Goal: Transaction & Acquisition: Book appointment/travel/reservation

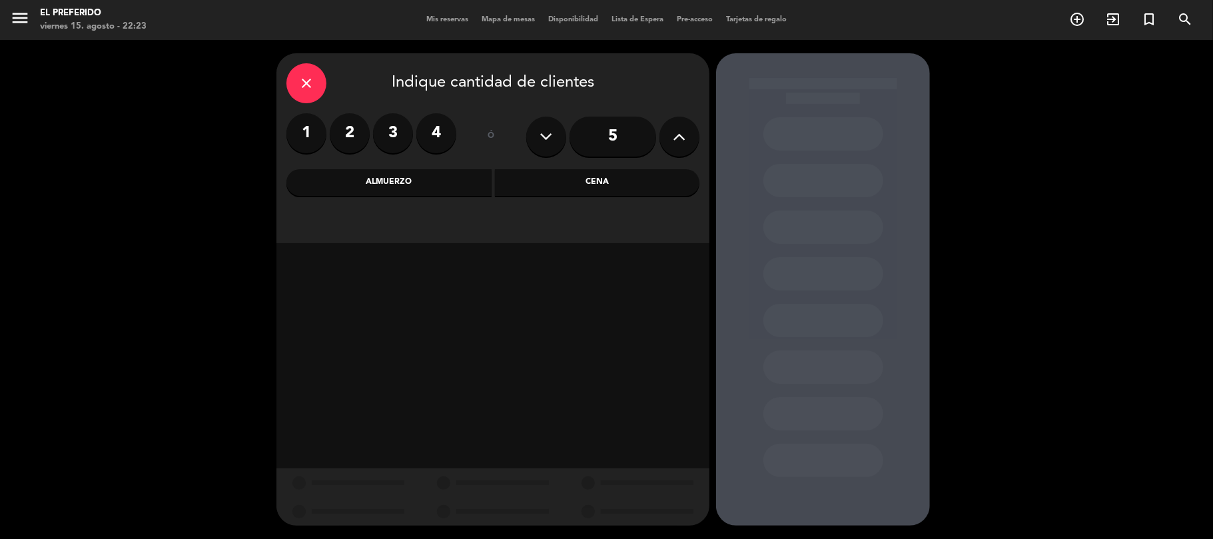
click at [380, 173] on div "Almuerzo" at bounding box center [388, 182] width 205 height 27
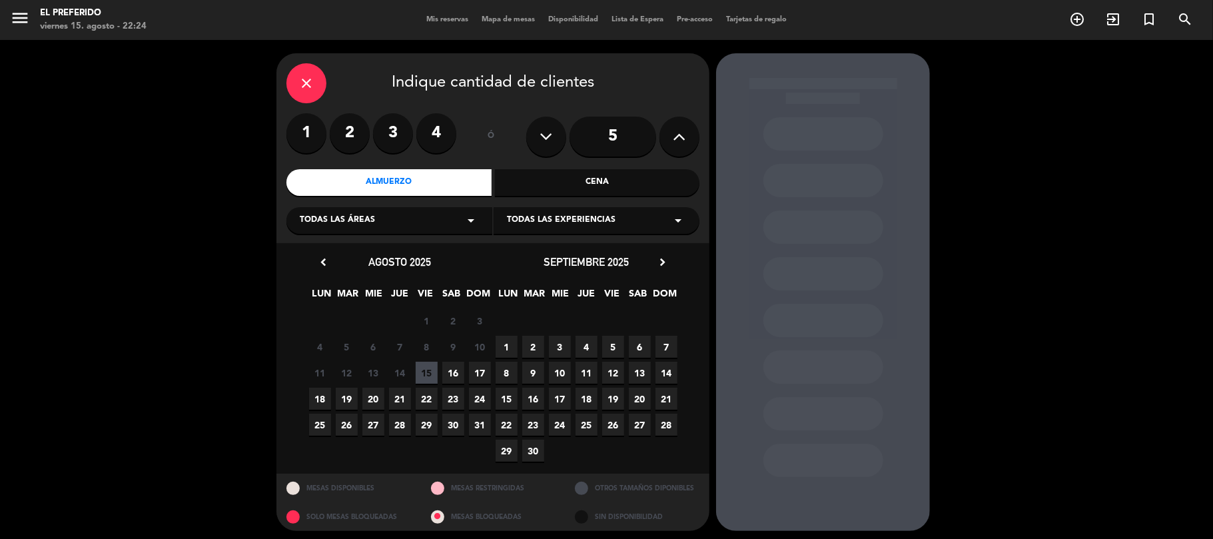
click at [472, 382] on span "17" at bounding box center [480, 373] width 22 height 22
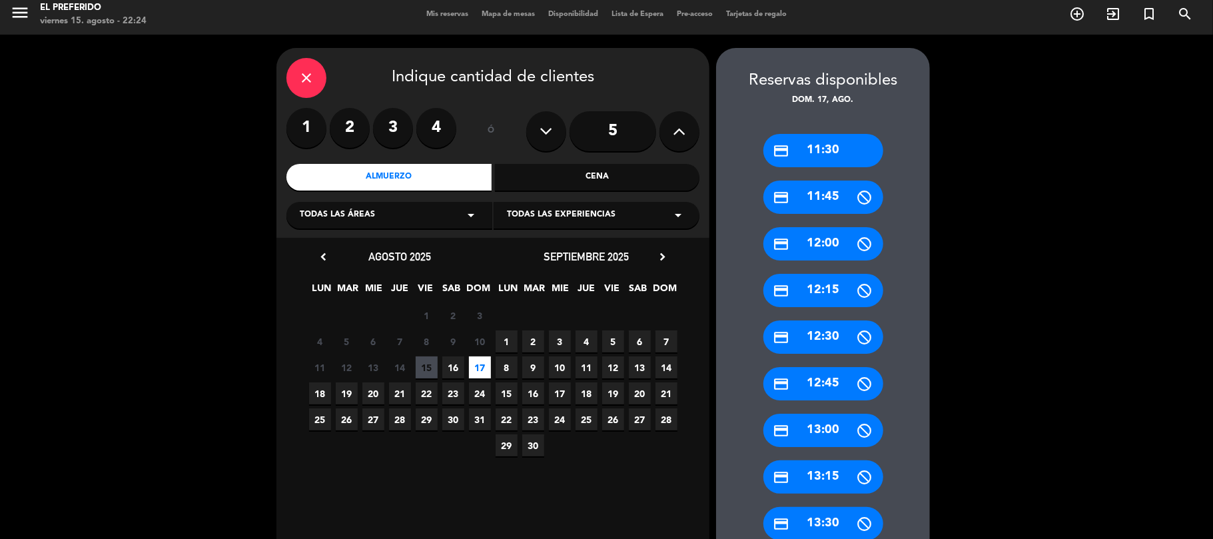
scroll to position [557, 0]
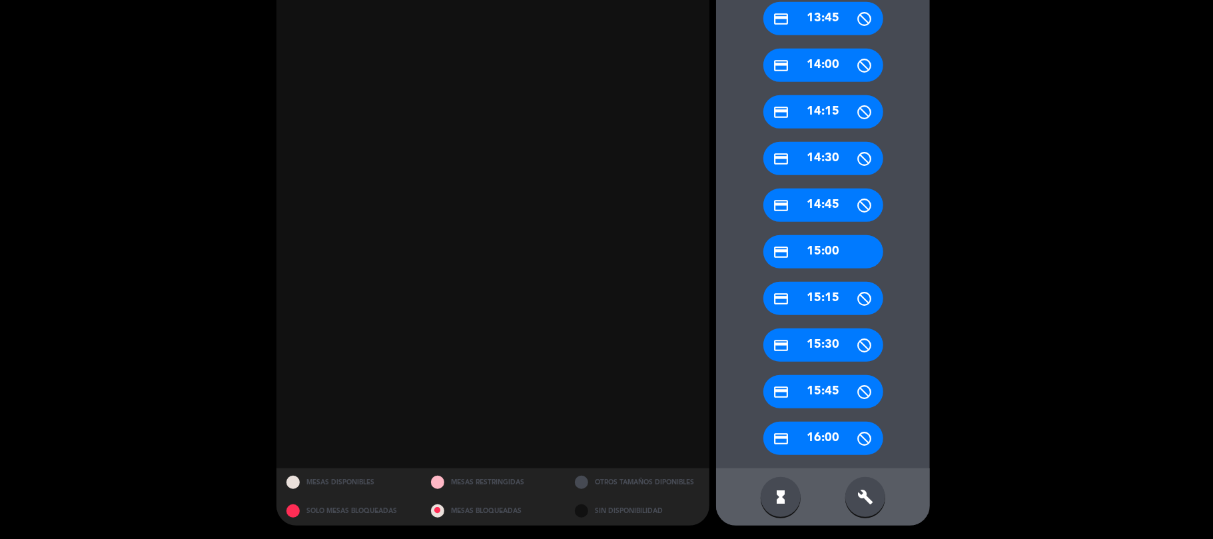
click at [871, 486] on div "build" at bounding box center [866, 497] width 40 height 40
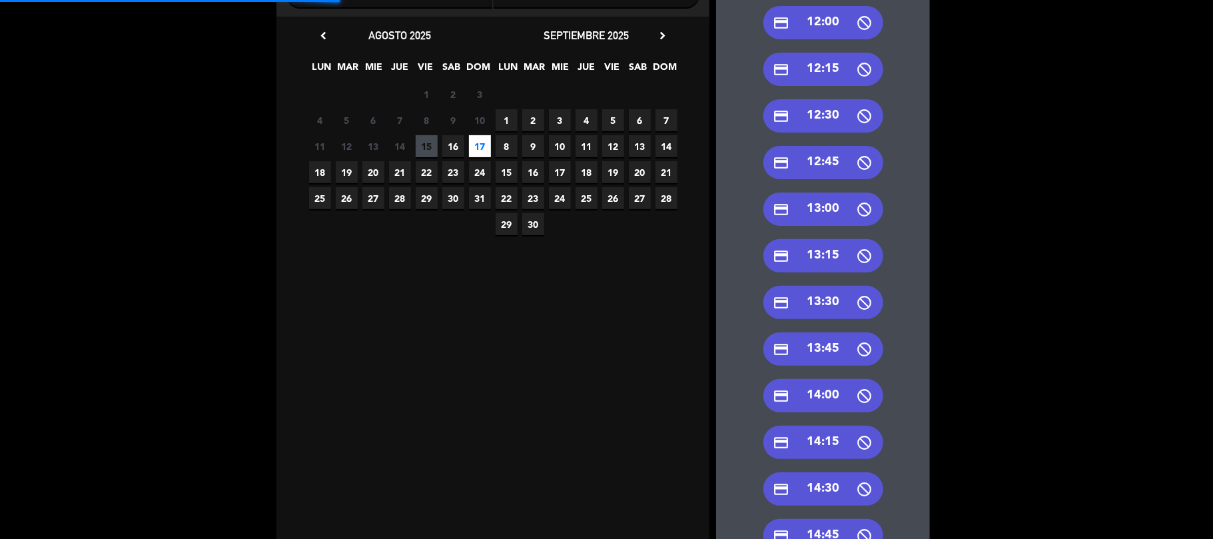
scroll to position [201, 0]
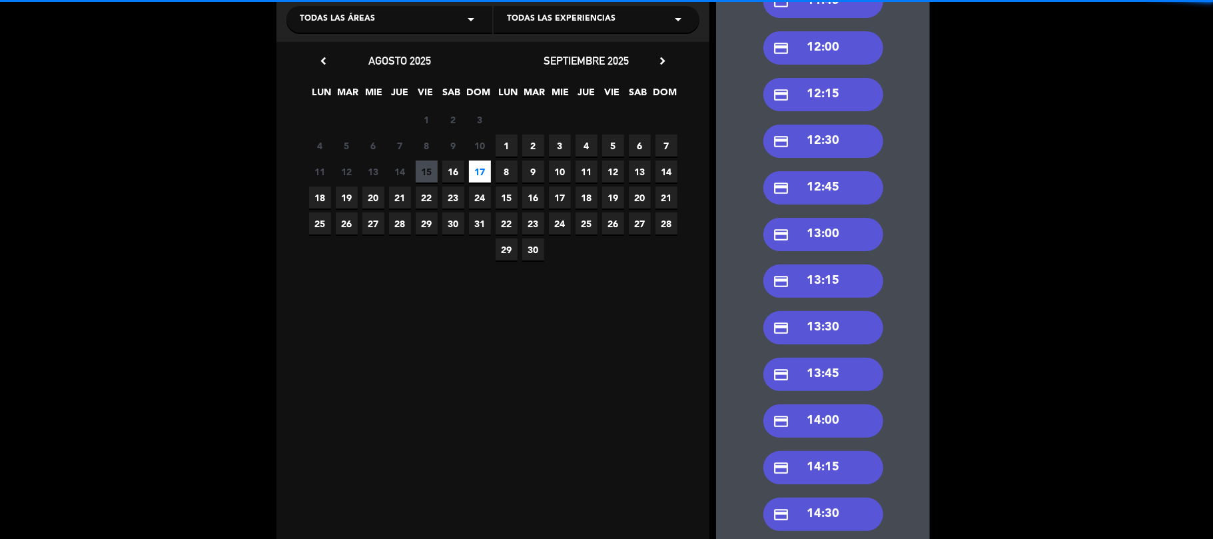
drag, startPoint x: 822, startPoint y: 236, endPoint x: 925, endPoint y: 246, distance: 103.1
click at [856, 224] on div "credit_card 13:00" at bounding box center [824, 234] width 120 height 33
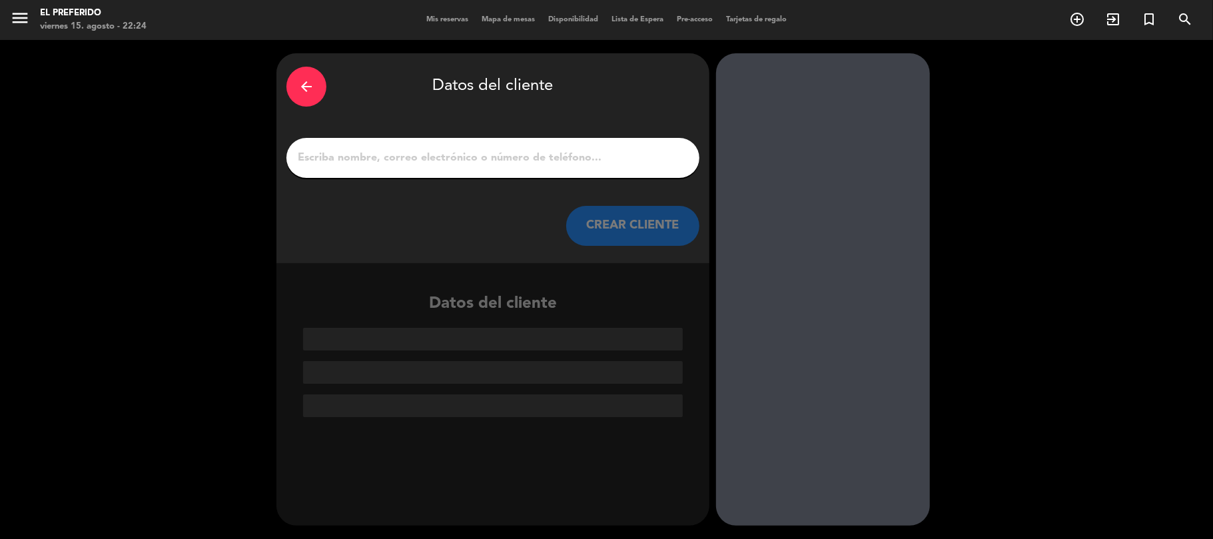
scroll to position [0, 0]
click at [450, 177] on div at bounding box center [492, 158] width 413 height 40
click at [446, 171] on div at bounding box center [492, 158] width 413 height 40
click at [371, 159] on input "1" at bounding box center [492, 158] width 393 height 19
paste input "Luana"
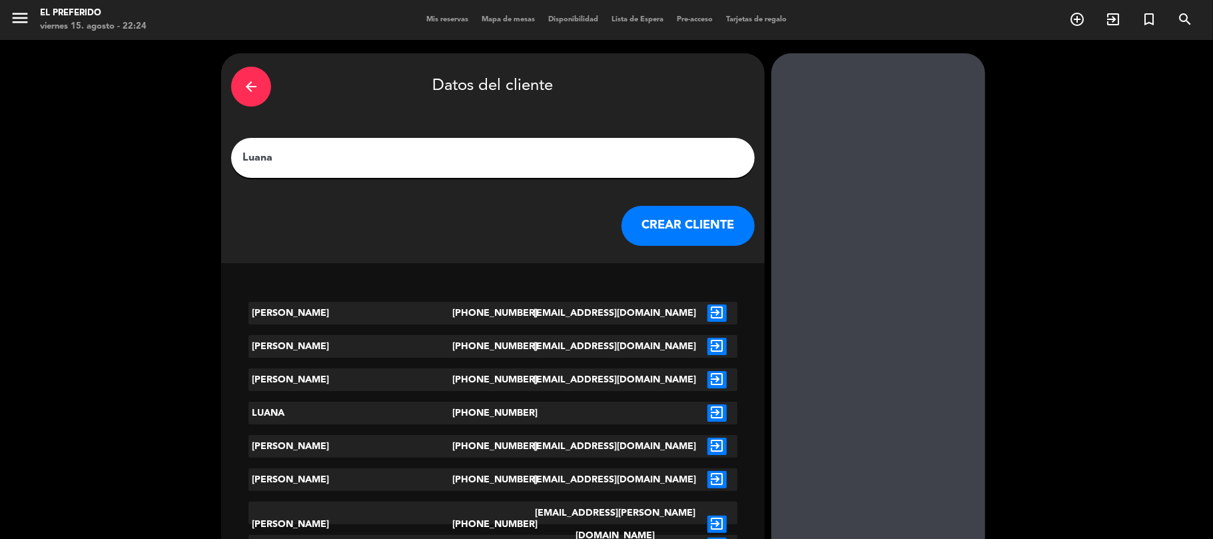
click at [419, 151] on input "Luana" at bounding box center [493, 158] width 504 height 19
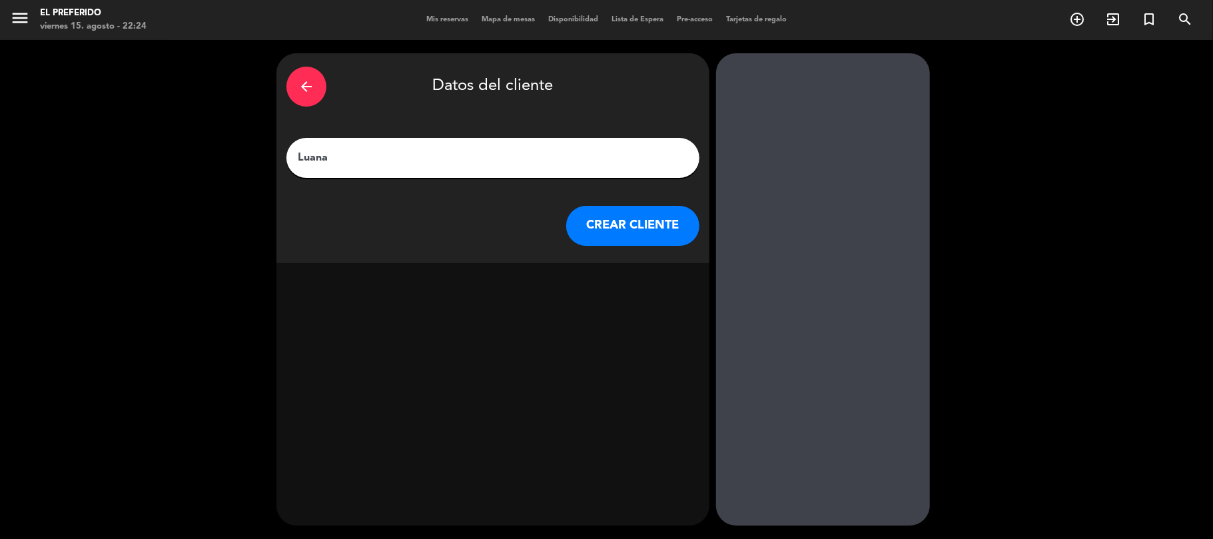
paste input "Cañiza"
type input "[PERSON_NAME]"
drag, startPoint x: 560, startPoint y: 384, endPoint x: 357, endPoint y: 93, distance: 354.5
click at [357, 93] on div "arrow_back Datos del cliente" at bounding box center [492, 86] width 413 height 47
click at [606, 235] on button "CREAR CLIENTE" at bounding box center [632, 226] width 133 height 40
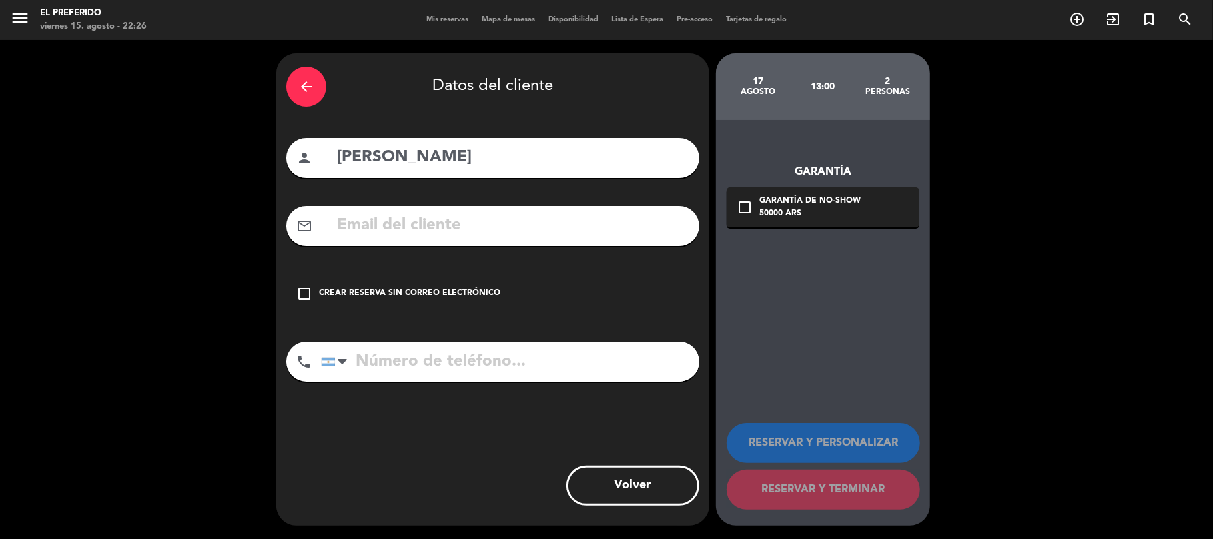
click at [411, 358] on input "tel" at bounding box center [510, 362] width 378 height 40
paste input "1123373827"
type input "1123373827"
click at [424, 220] on input "text" at bounding box center [513, 225] width 354 height 27
paste input "[EMAIL_ADDRESS][DOMAIN_NAME]"
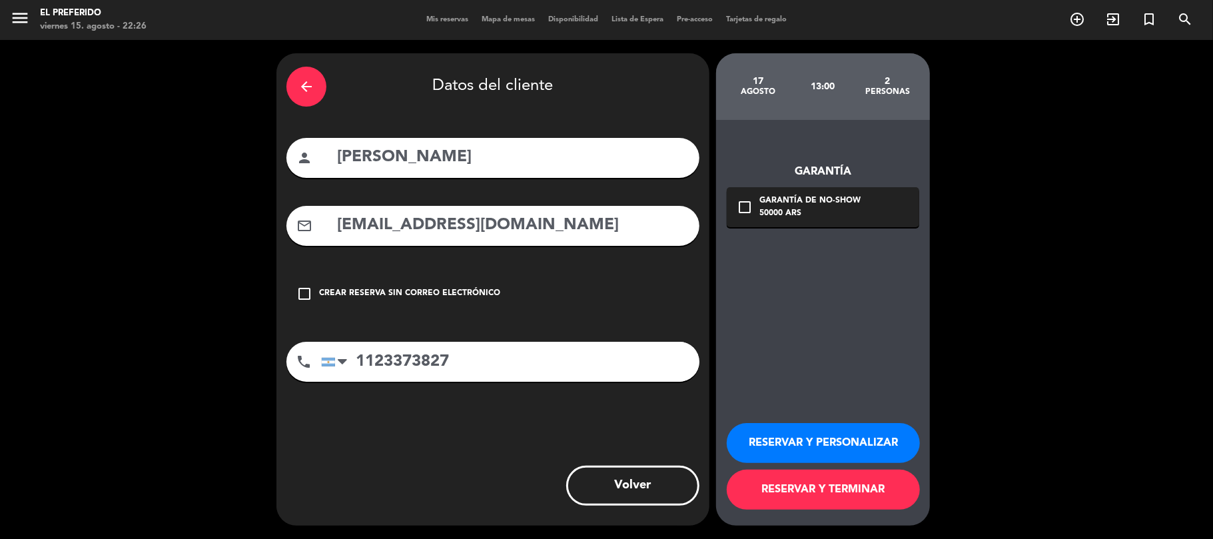
type input "[EMAIL_ADDRESS][DOMAIN_NAME]"
click at [825, 453] on button "RESERVAR Y PERSONALIZAR" at bounding box center [823, 443] width 193 height 40
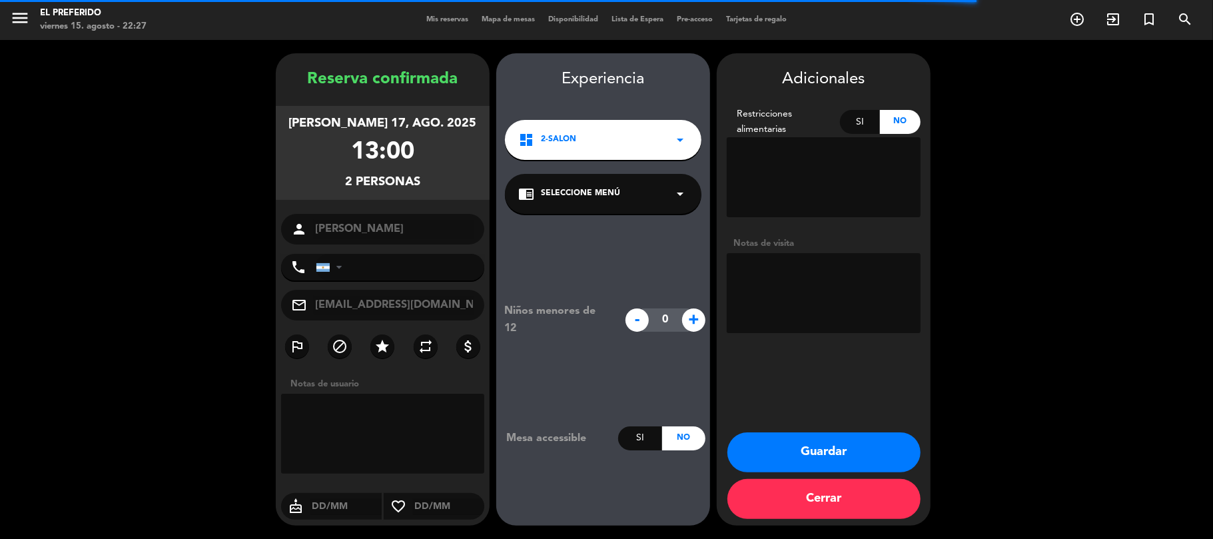
type input "[PHONE_NUMBER]"
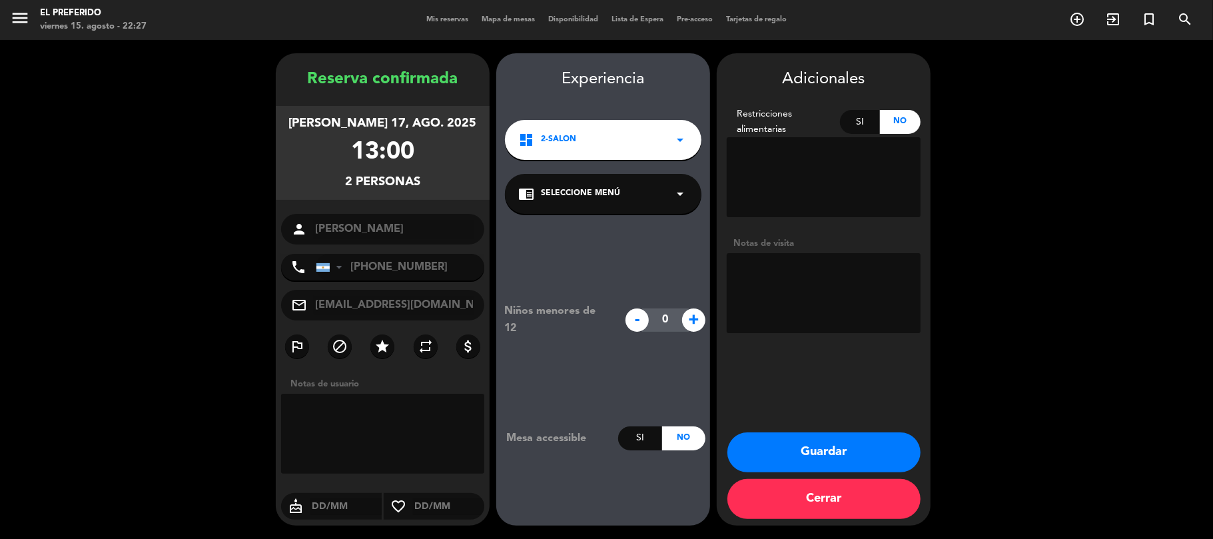
click at [833, 504] on button "Cerrar" at bounding box center [824, 499] width 193 height 40
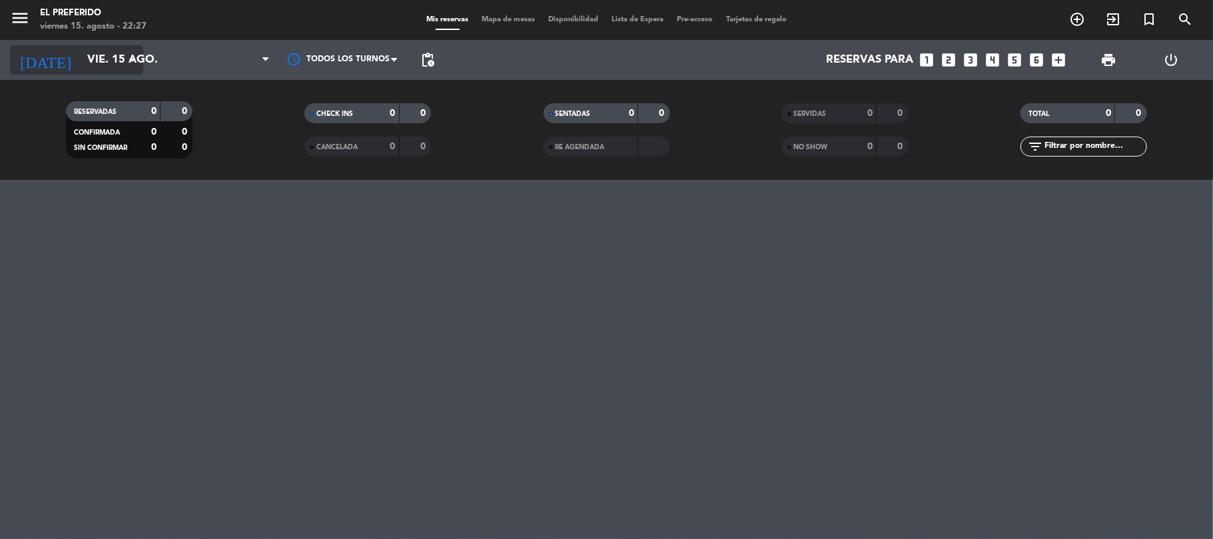
click at [97, 55] on input "vie. 15 ago." at bounding box center [153, 60] width 144 height 26
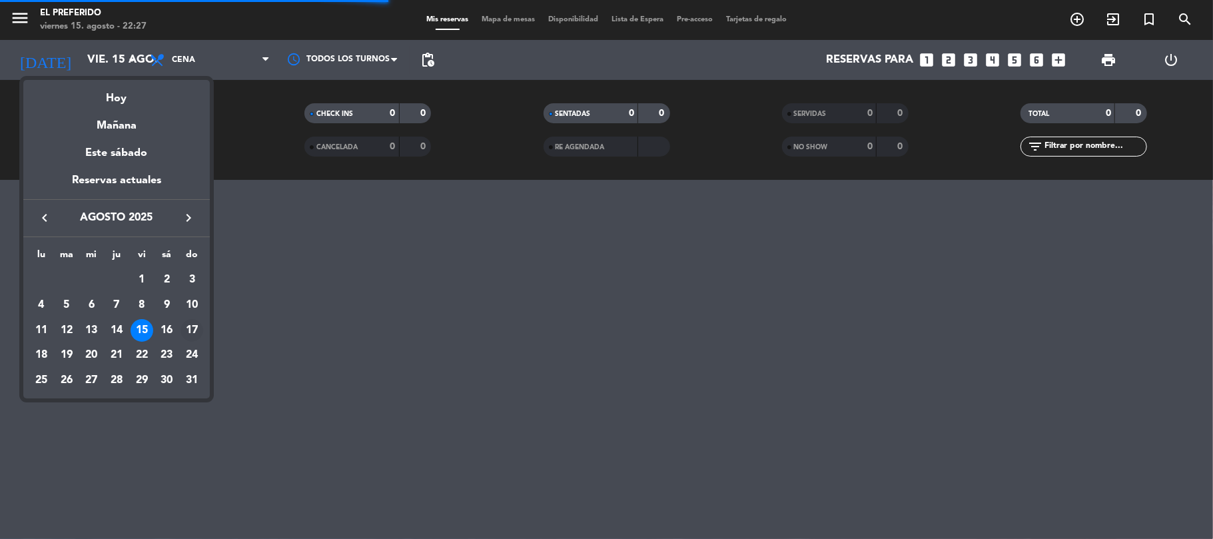
click at [191, 325] on div "17" at bounding box center [192, 330] width 23 height 23
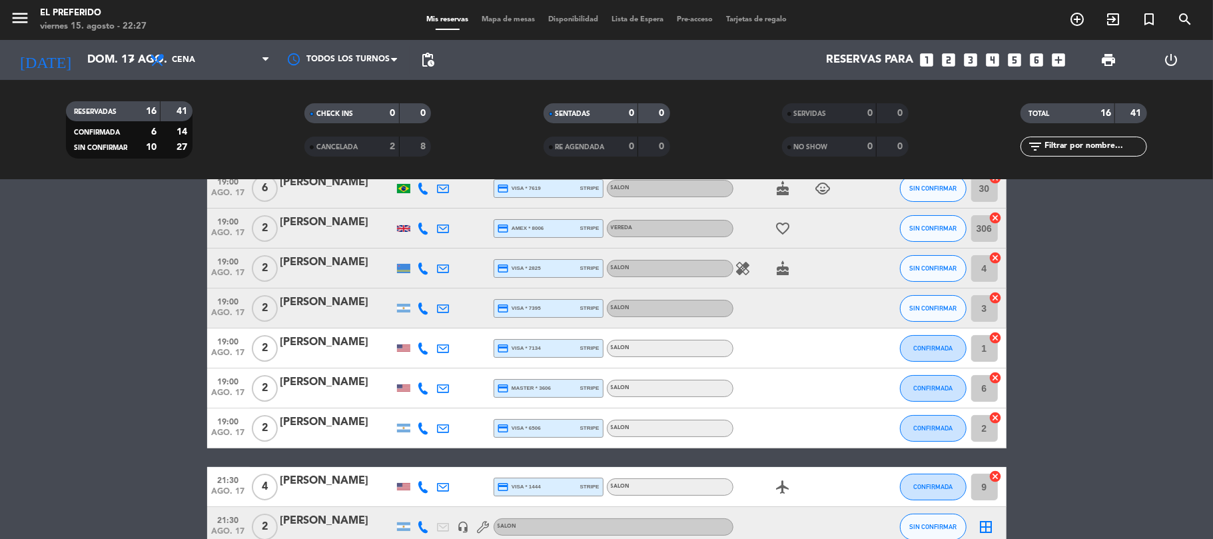
scroll to position [72, 0]
click at [199, 54] on span "Cena" at bounding box center [209, 59] width 133 height 29
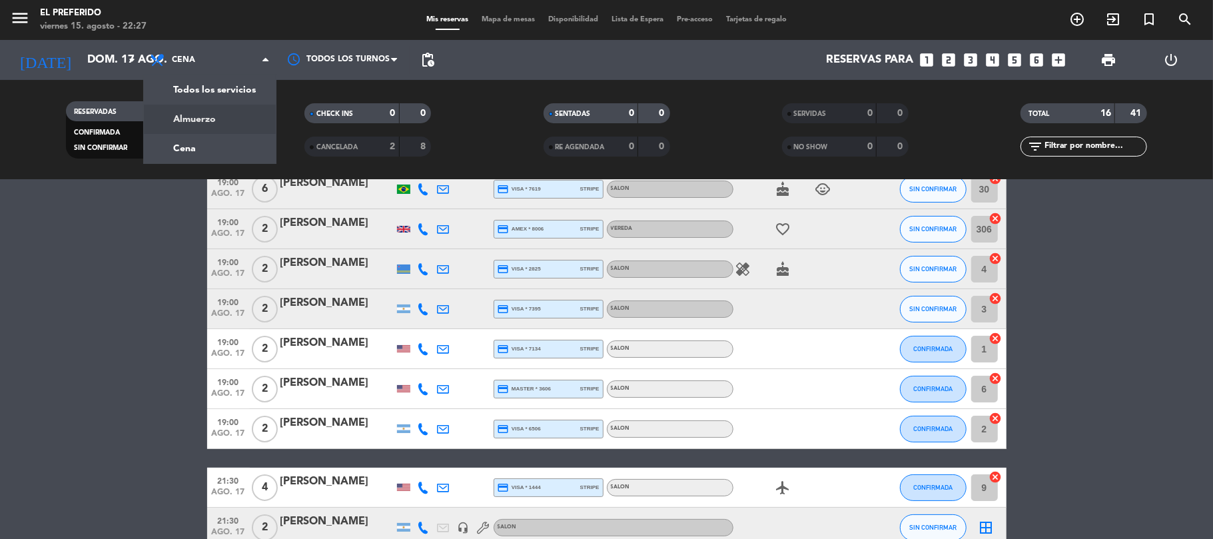
drag, startPoint x: 187, startPoint y: 105, endPoint x: 187, endPoint y: 113, distance: 8.0
click at [187, 112] on div "menu El Preferido viernes 15. agosto - 22:27 Mis reservas Mapa de mesas Disponi…" at bounding box center [606, 90] width 1213 height 180
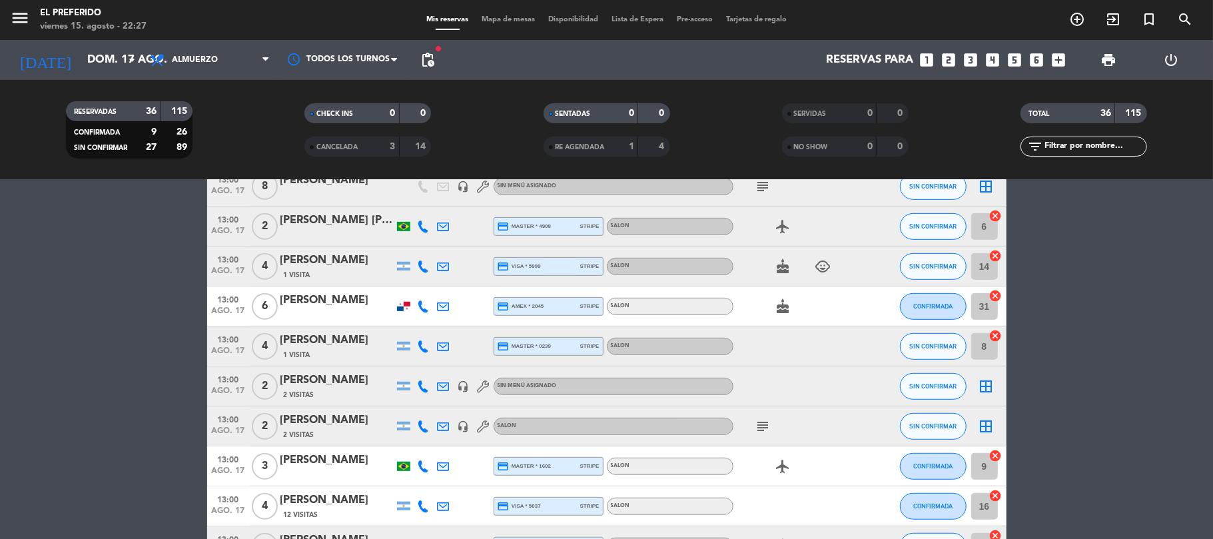
scroll to position [622, 0]
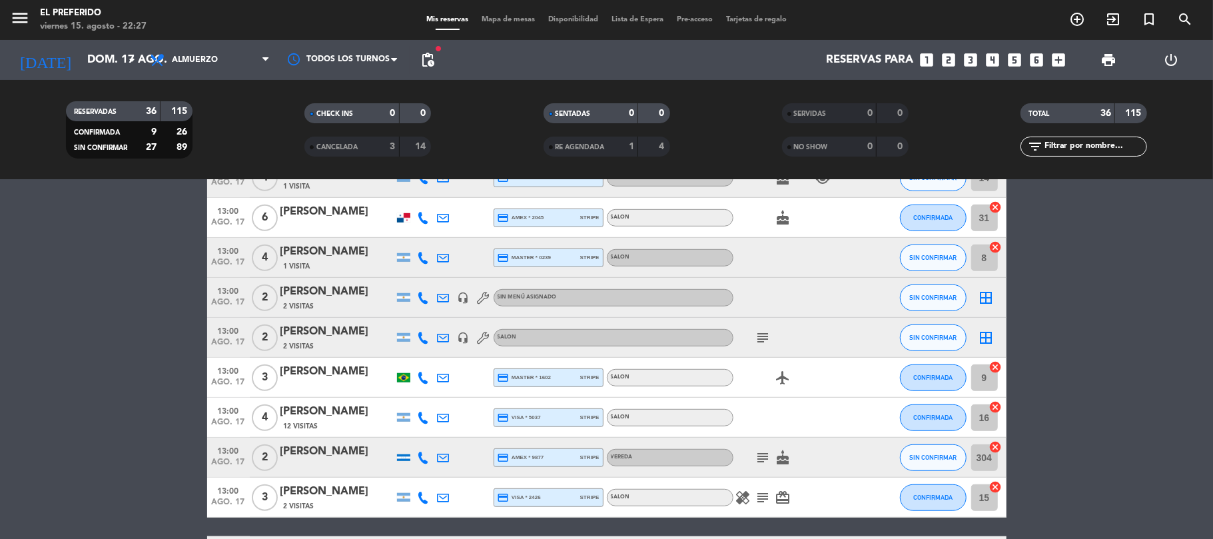
click at [756, 332] on icon "subject" at bounding box center [764, 338] width 16 height 16
click at [390, 292] on div "[PERSON_NAME]" at bounding box center [337, 291] width 113 height 17
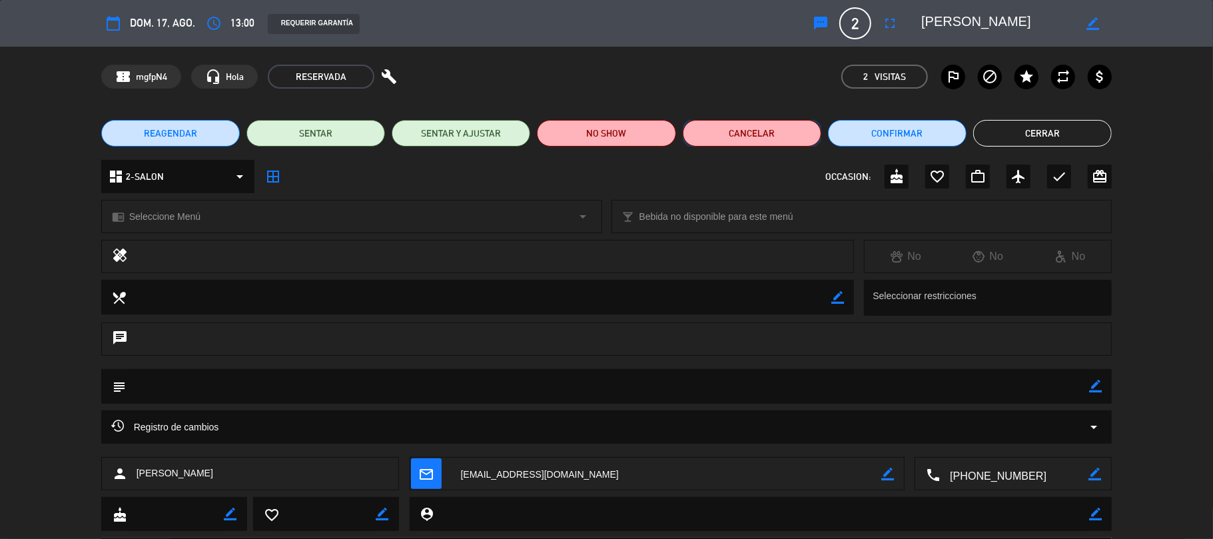
click at [778, 131] on button "Cancelar" at bounding box center [752, 133] width 139 height 27
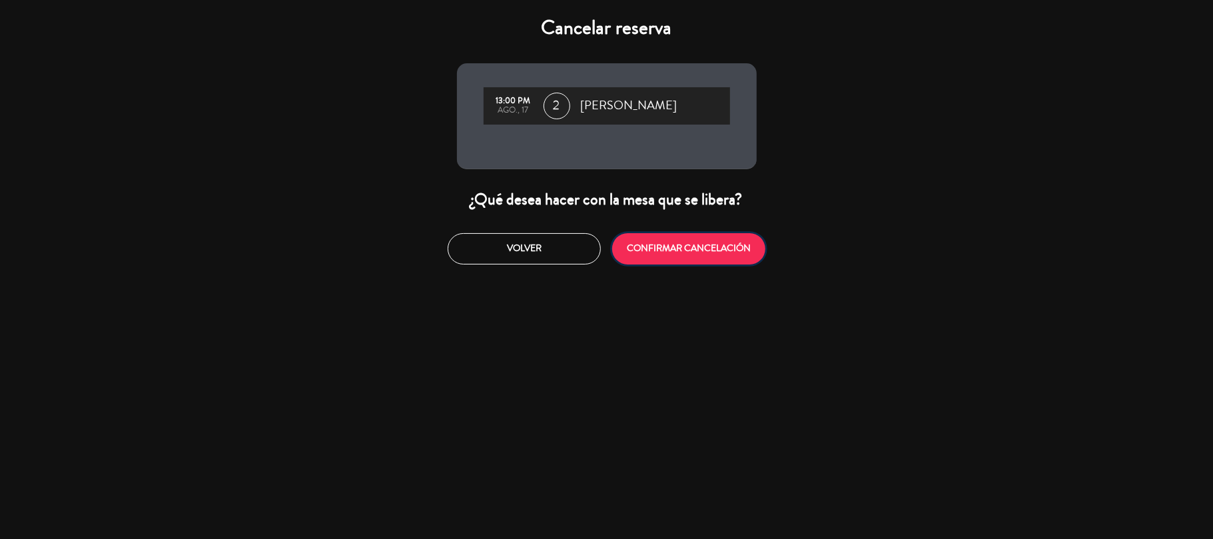
click at [718, 257] on button "CONFIRMAR CANCELACIÓN" at bounding box center [688, 248] width 153 height 31
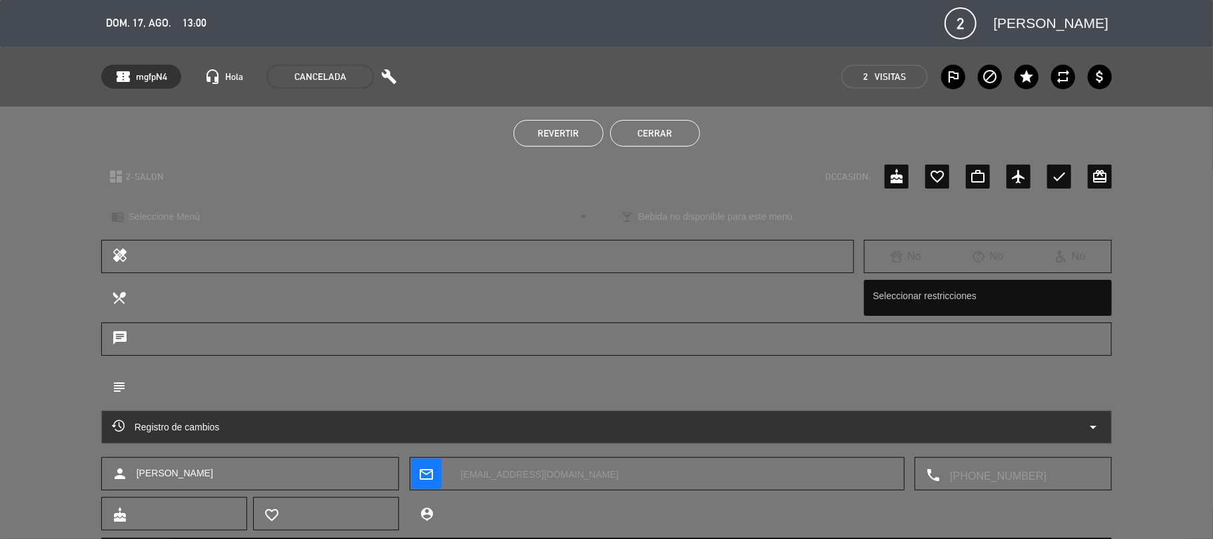
click at [669, 129] on button "Cerrar" at bounding box center [655, 133] width 90 height 27
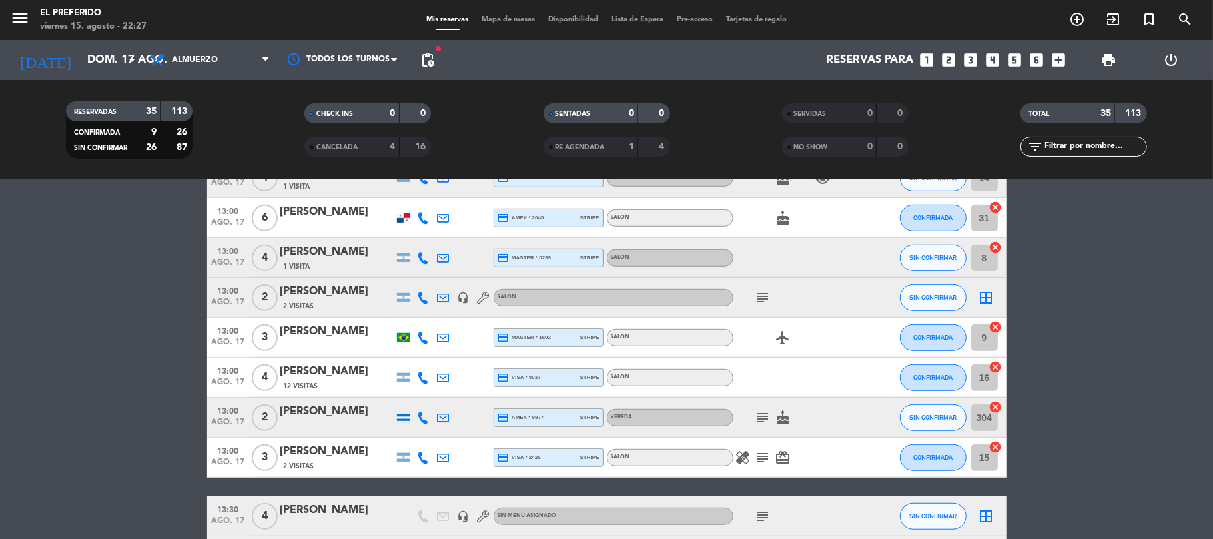
click at [179, 294] on bookings-row "11:30 ago. 17 2 [PERSON_NAME] credit_card visa * 3055 stripe SALON check SIN CO…" at bounding box center [606, 347] width 1213 height 1455
click at [776, 302] on div "subject" at bounding box center [794, 297] width 120 height 39
click at [764, 294] on icon "subject" at bounding box center [764, 298] width 16 height 16
click at [120, 55] on input "dom. 17 ago." at bounding box center [153, 60] width 144 height 26
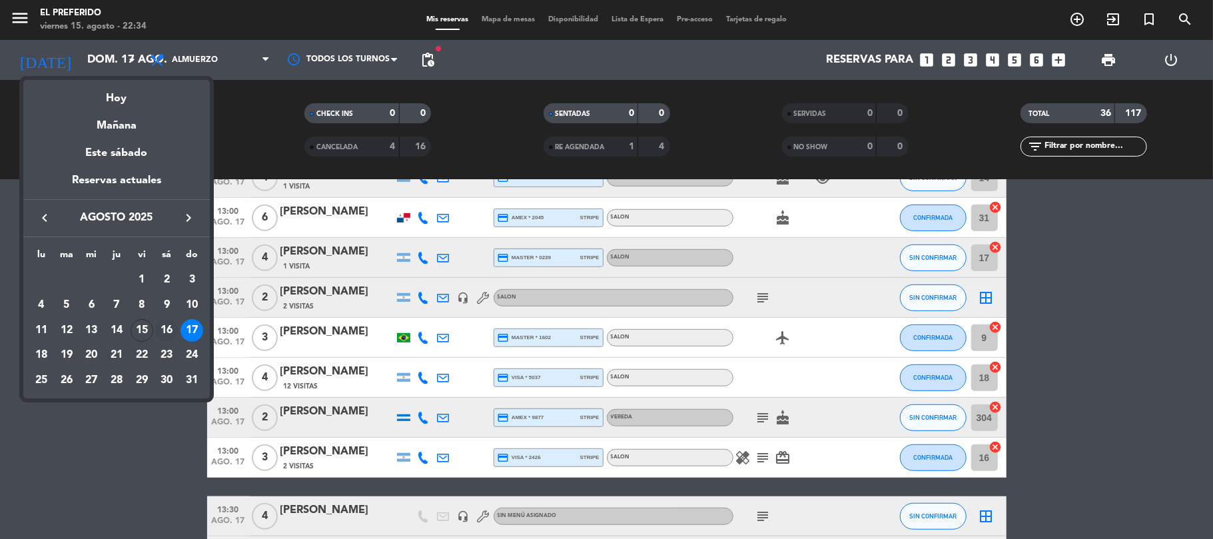
click at [169, 331] on div "16" at bounding box center [166, 330] width 23 height 23
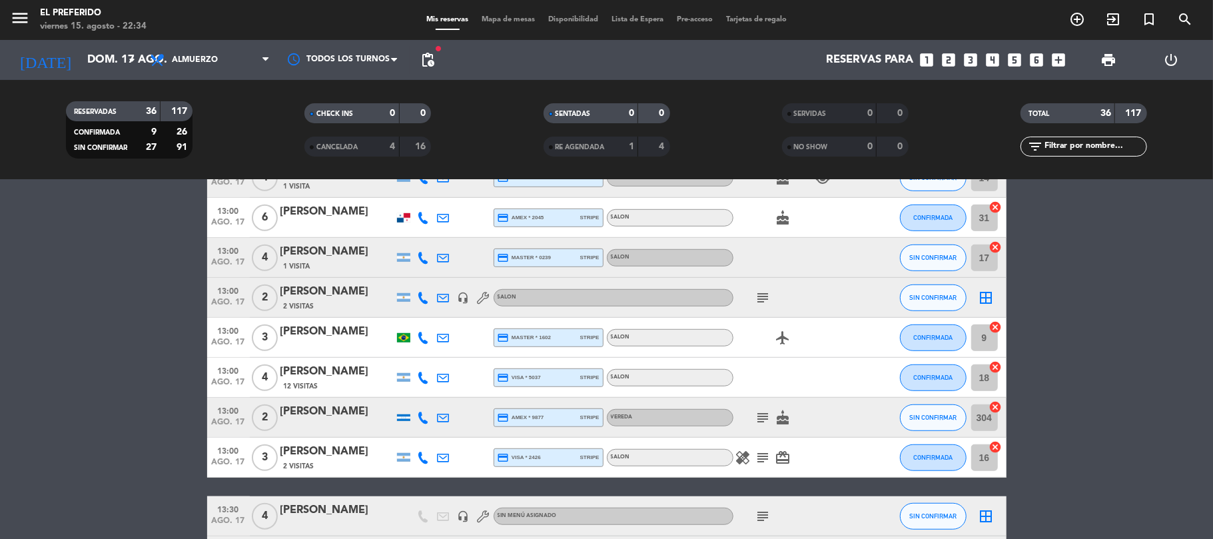
type input "sáb. 16 ago."
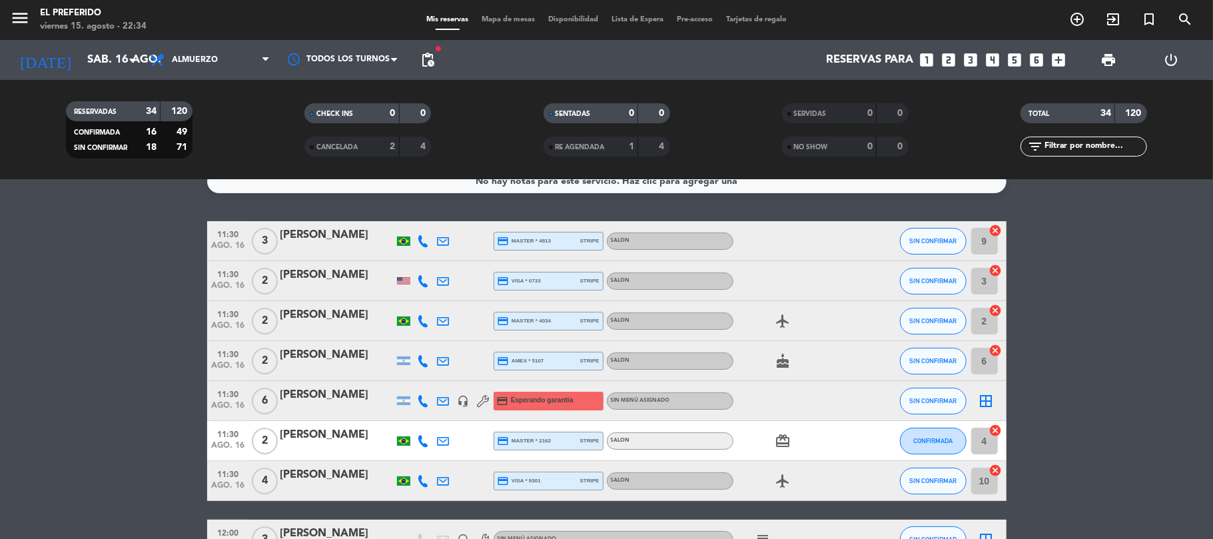
scroll to position [0, 0]
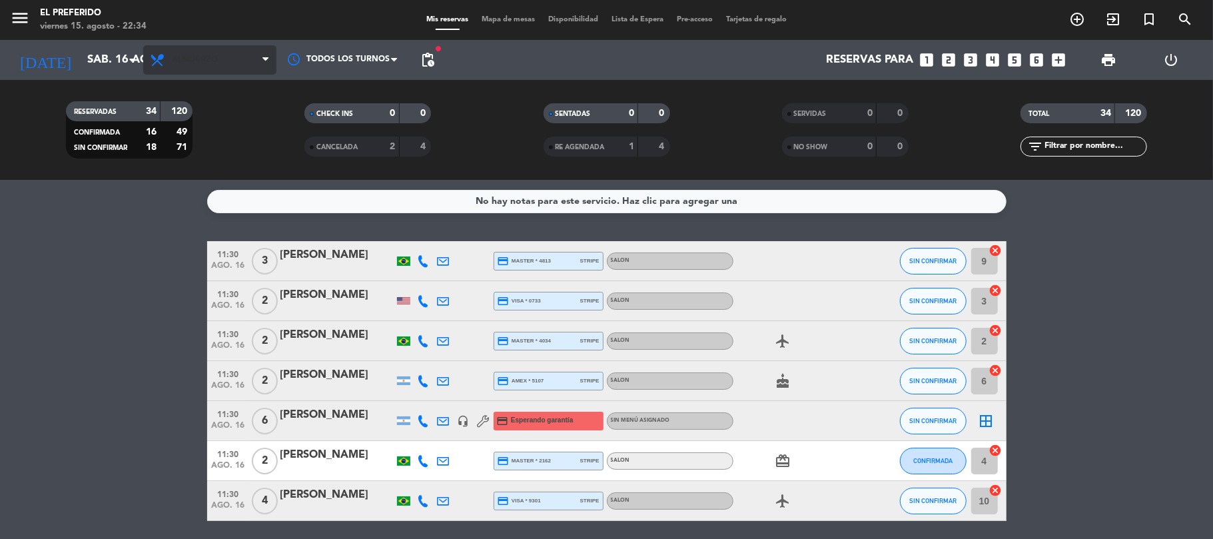
click at [240, 63] on span "Almuerzo" at bounding box center [209, 59] width 133 height 29
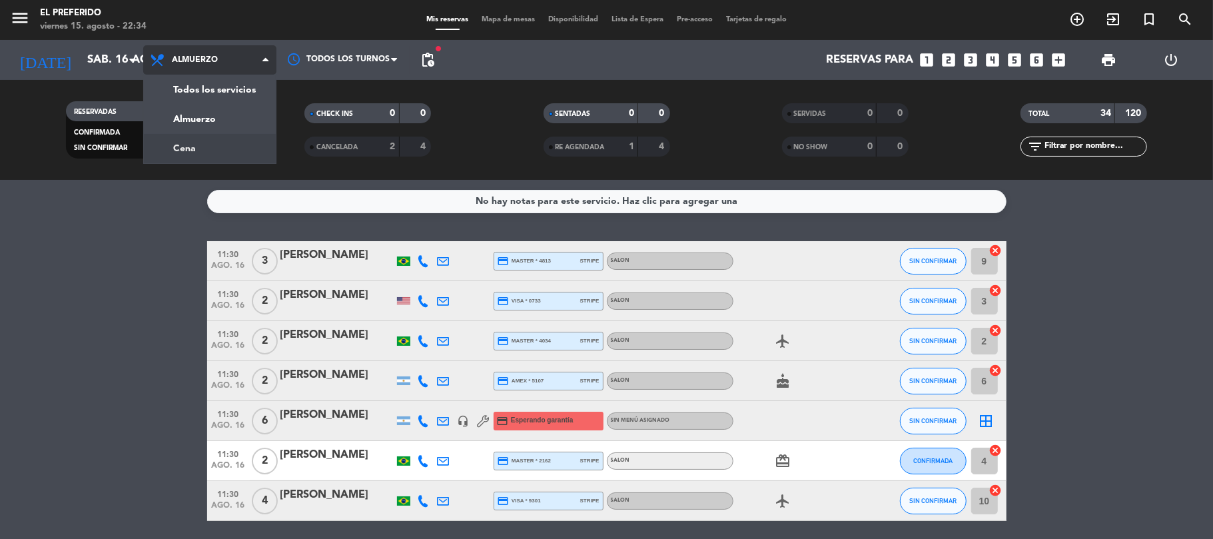
click at [224, 152] on div "menu El Preferido viernes 15. agosto - 22:34 Mis reservas Mapa de mesas Disponi…" at bounding box center [606, 90] width 1213 height 180
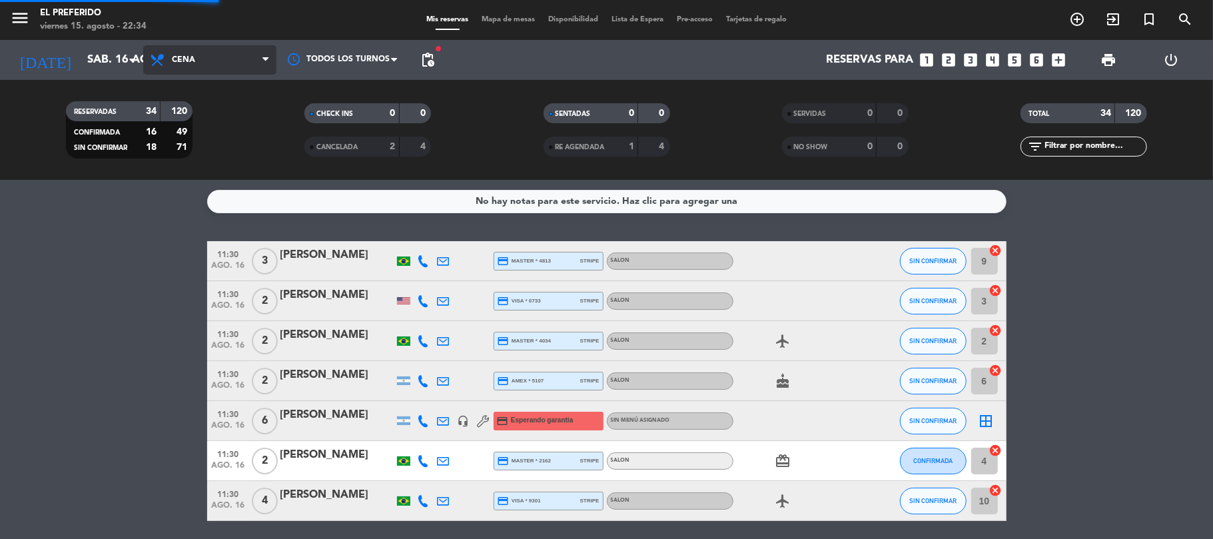
click at [190, 60] on span "Cena" at bounding box center [183, 59] width 23 height 9
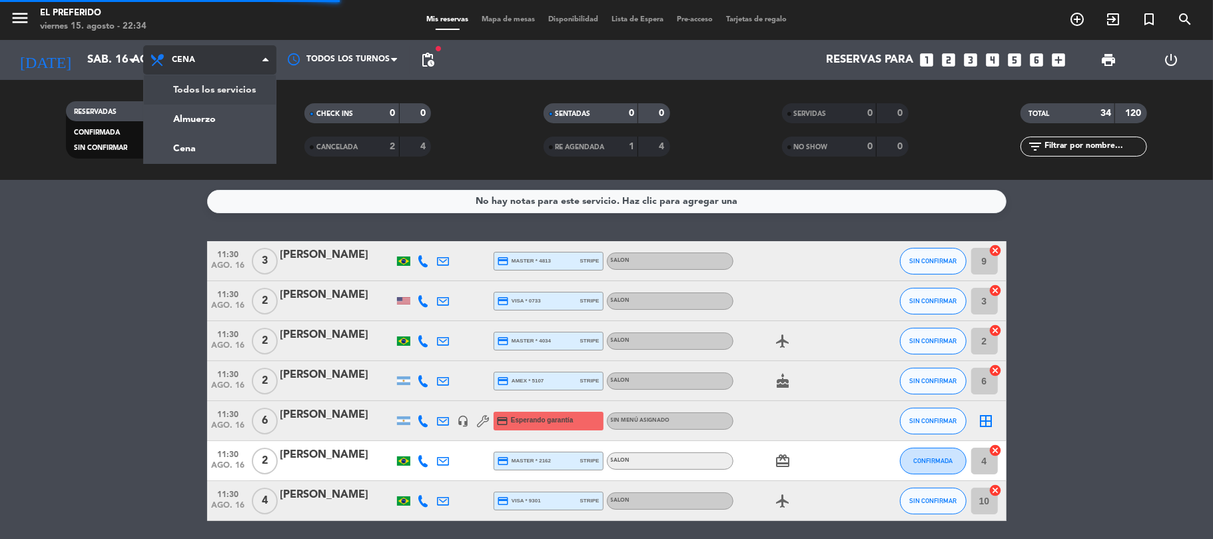
click at [214, 93] on div "menu El Preferido viernes 15. agosto - 22:34 Mis reservas Mapa de mesas Disponi…" at bounding box center [606, 90] width 1213 height 180
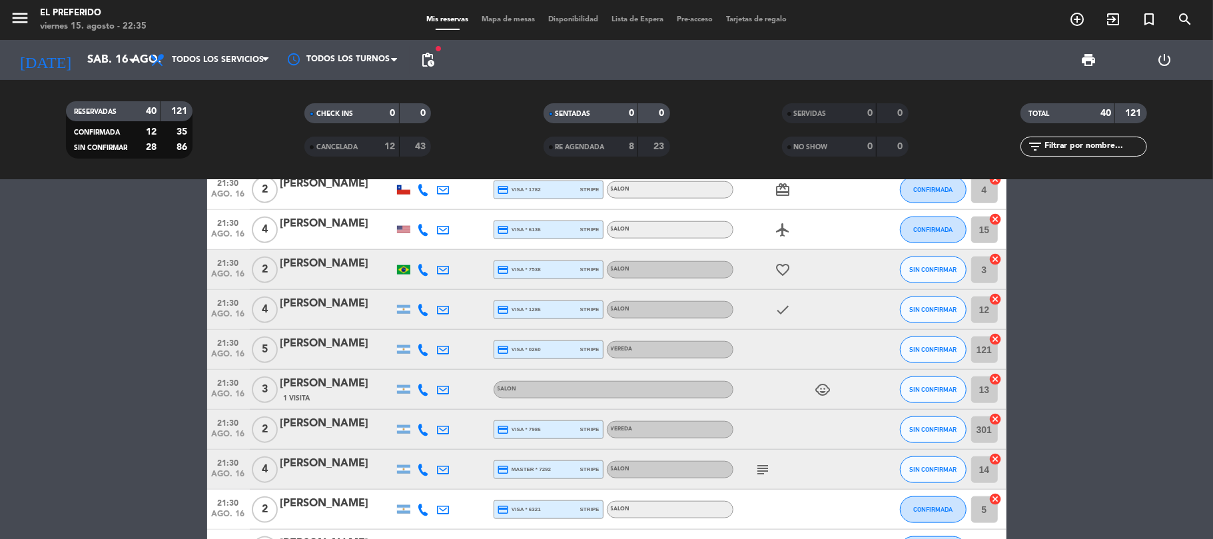
scroll to position [946, 0]
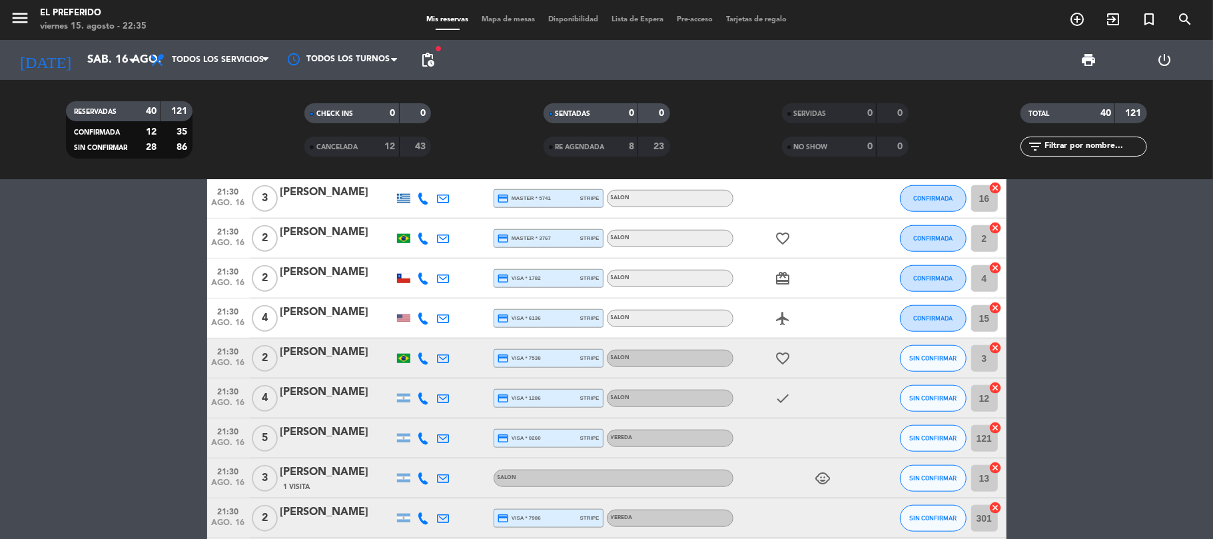
click at [425, 70] on span "pending_actions" at bounding box center [427, 60] width 27 height 27
click at [428, 62] on span "pending_actions" at bounding box center [428, 60] width 16 height 16
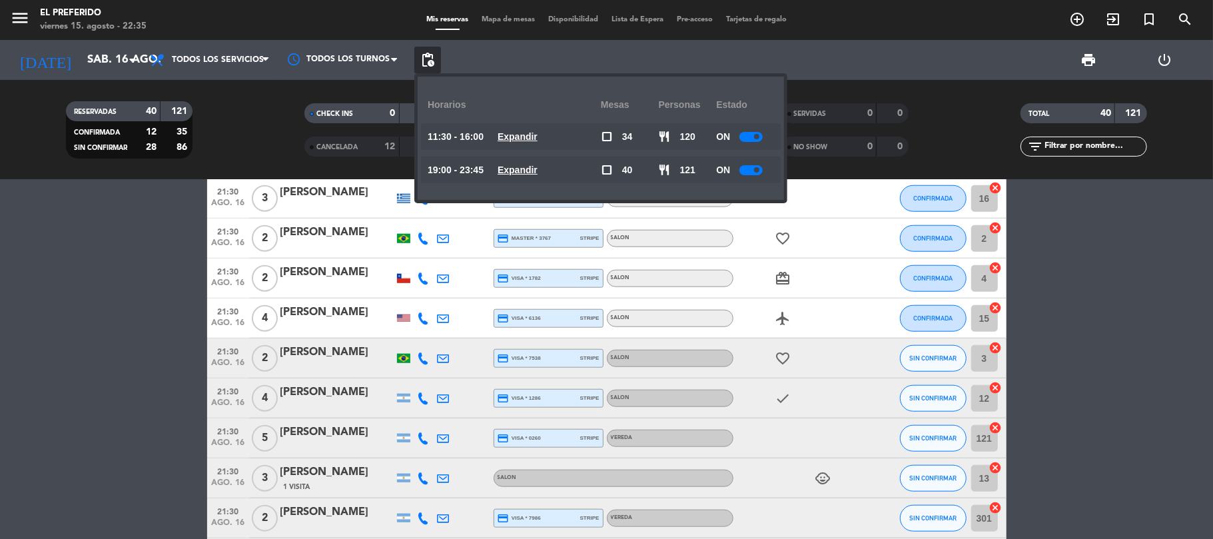
click at [536, 179] on div "19:00 - 23:45 Expandir" at bounding box center [514, 170] width 173 height 27
click at [534, 172] on u "Expandir" at bounding box center [518, 170] width 40 height 11
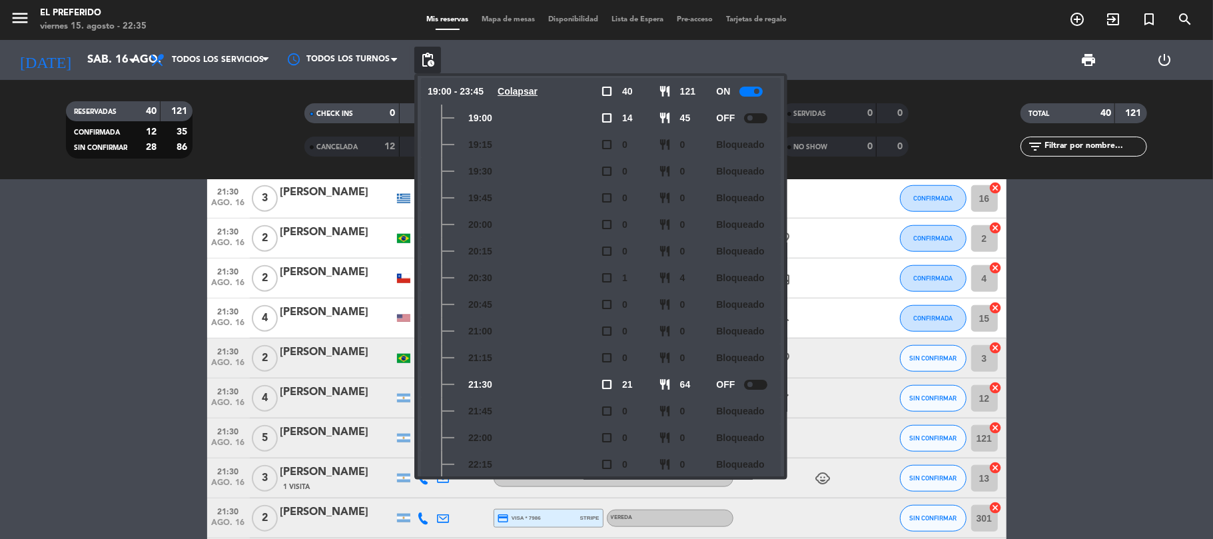
scroll to position [0, 0]
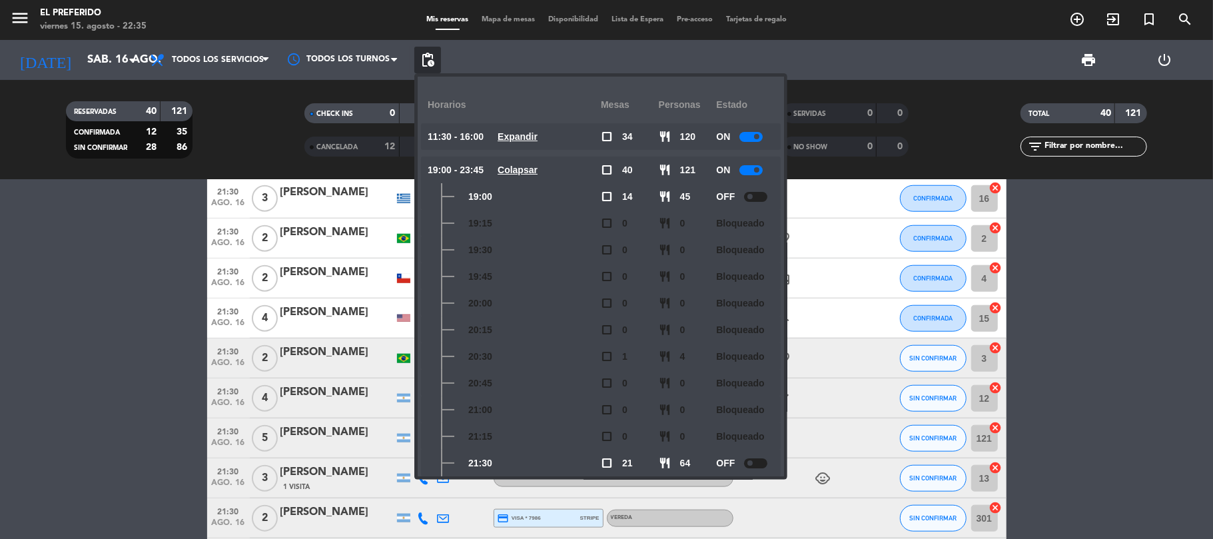
click at [140, 328] on bookings-row "19:00 ago. 16 4 [PERSON_NAME] credit_card master * 9189 stripe SALON SIN CONFIR…" at bounding box center [606, 89] width 1213 height 1655
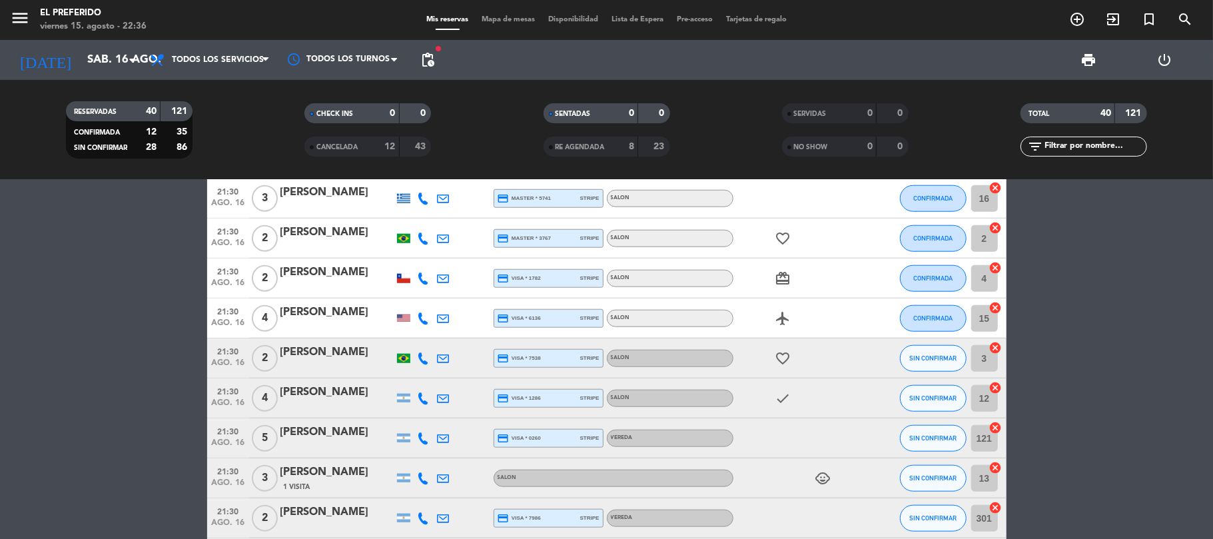
click at [328, 316] on div "[PERSON_NAME]" at bounding box center [337, 312] width 113 height 17
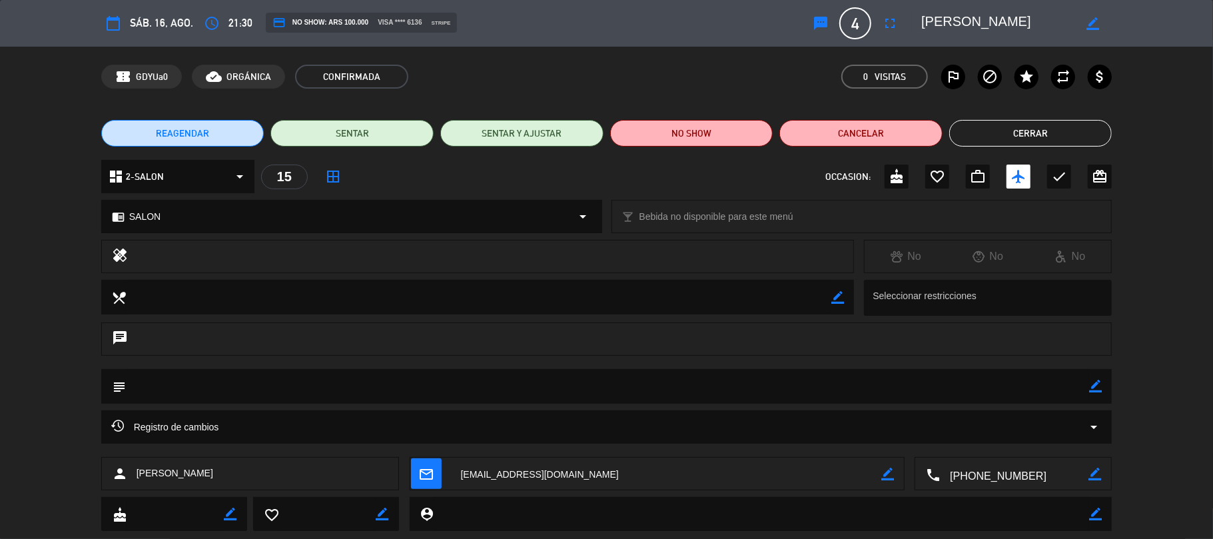
click at [854, 28] on span "4" at bounding box center [856, 23] width 32 height 32
click at [887, 19] on icon "fullscreen" at bounding box center [890, 23] width 16 height 16
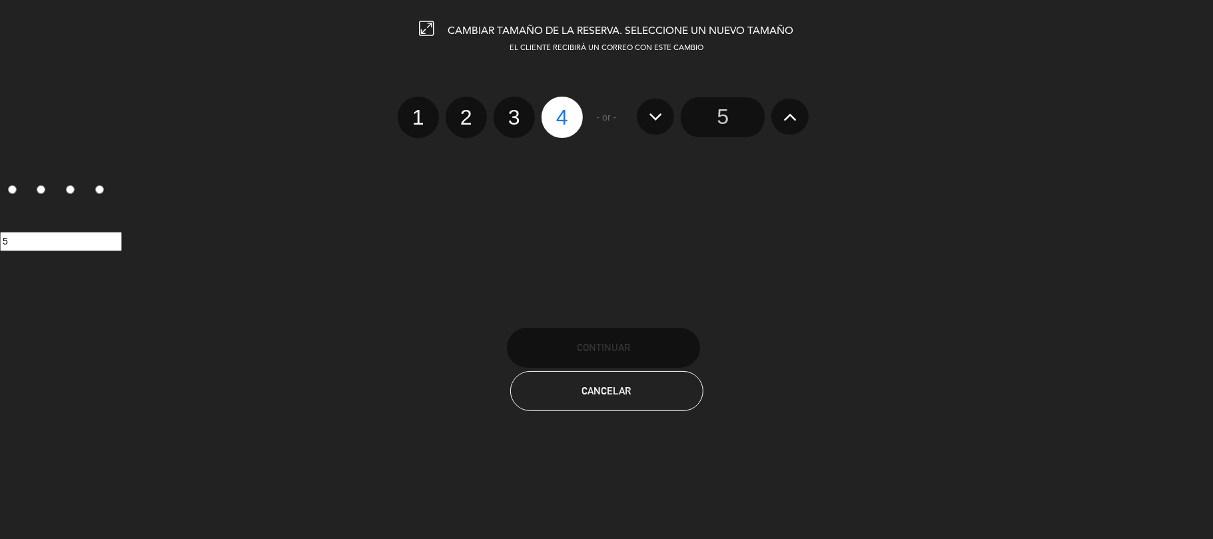
click at [800, 121] on button at bounding box center [790, 117] width 37 height 36
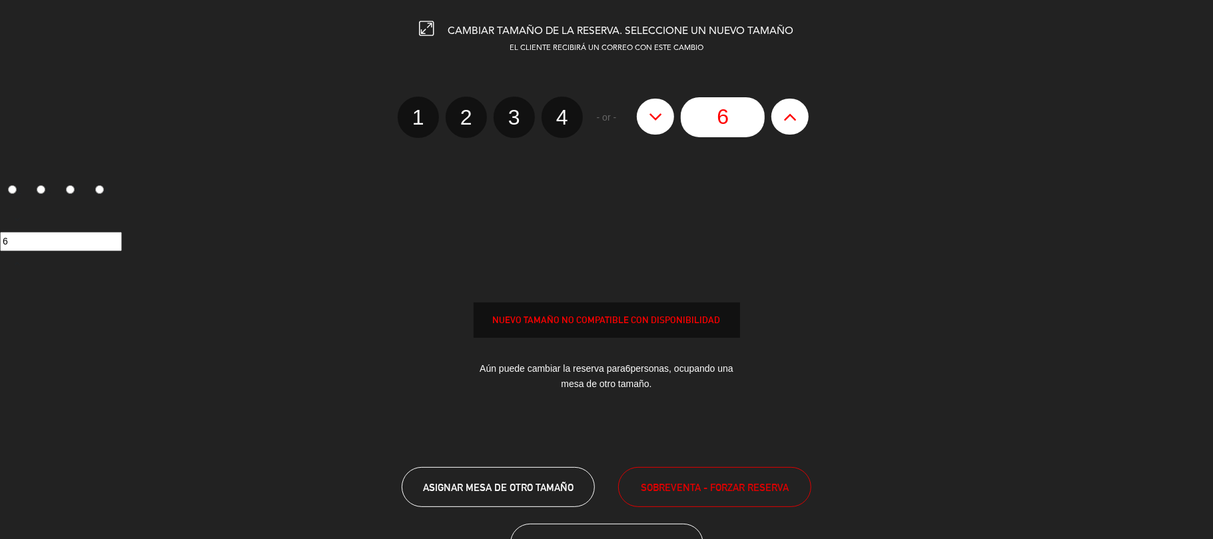
scroll to position [55, 0]
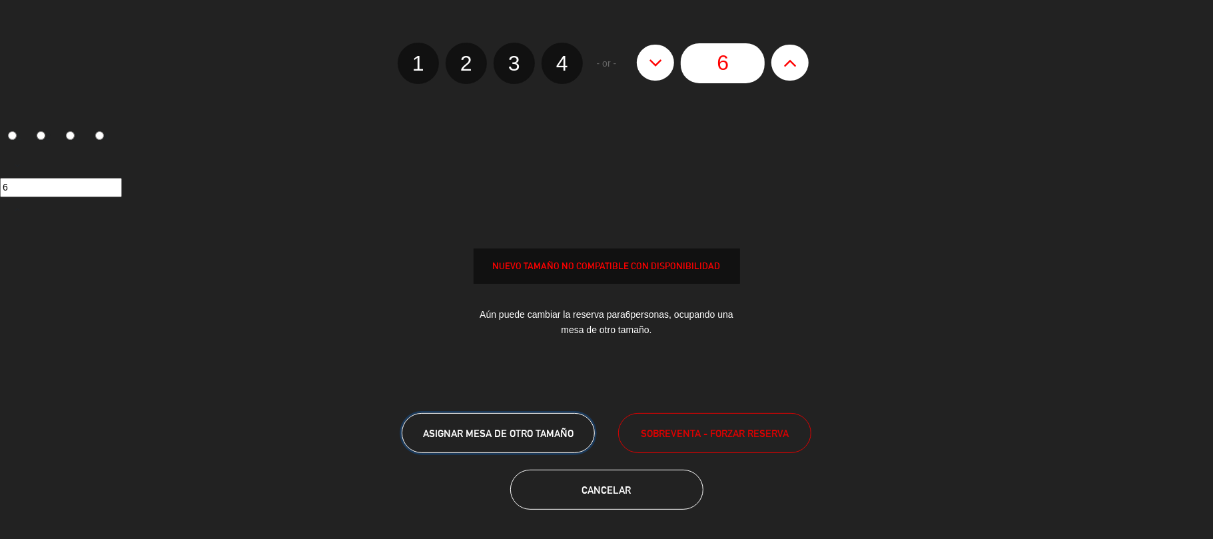
click at [505, 438] on span "ASIGNAR MESA DE OTRO TAMAÑO" at bounding box center [498, 433] width 151 height 11
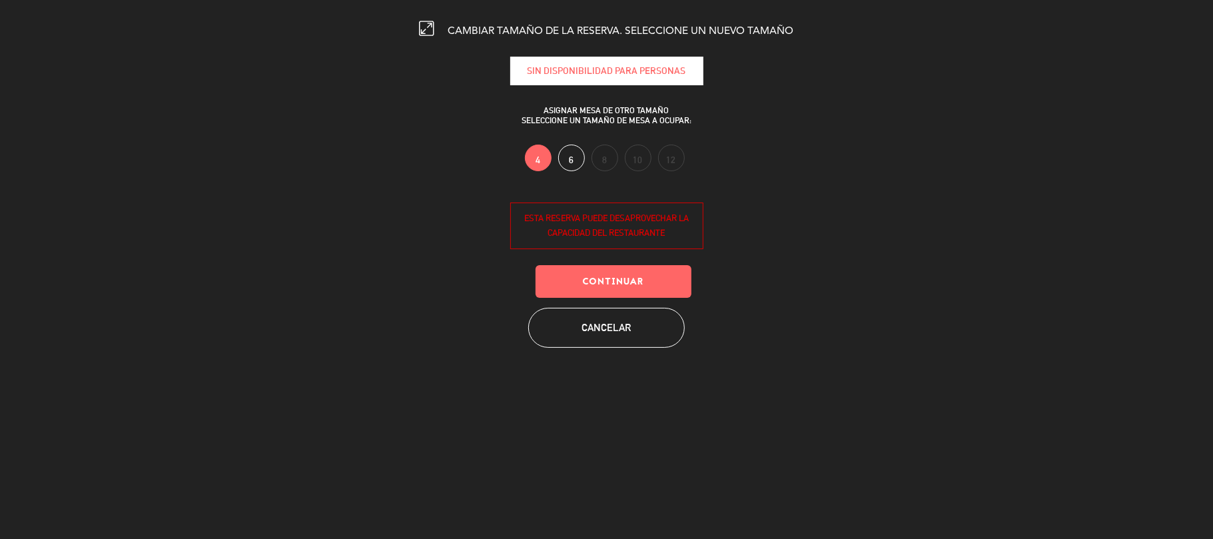
scroll to position [0, 0]
click at [569, 164] on label "6" at bounding box center [571, 158] width 27 height 27
click at [614, 328] on button "Cancelar" at bounding box center [606, 328] width 157 height 40
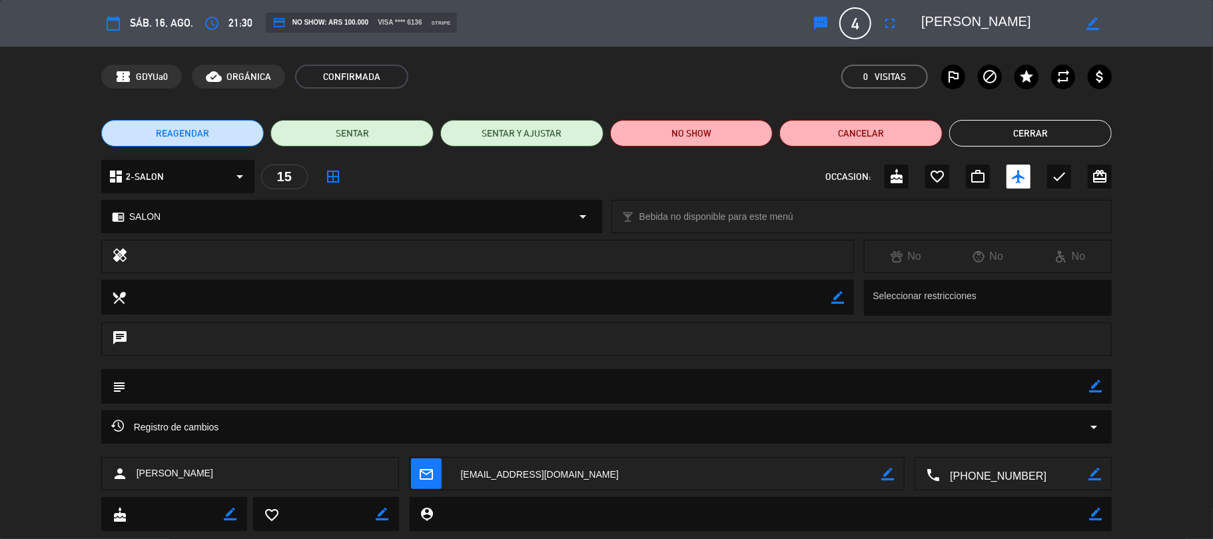
click at [624, 78] on div "confirmation_number GDYUa0 cloud_done ORGÁNICA CONFIRMADA 0 Visitas outlined_fl…" at bounding box center [606, 77] width 1011 height 24
click at [887, 22] on icon "fullscreen" at bounding box center [890, 23] width 16 height 16
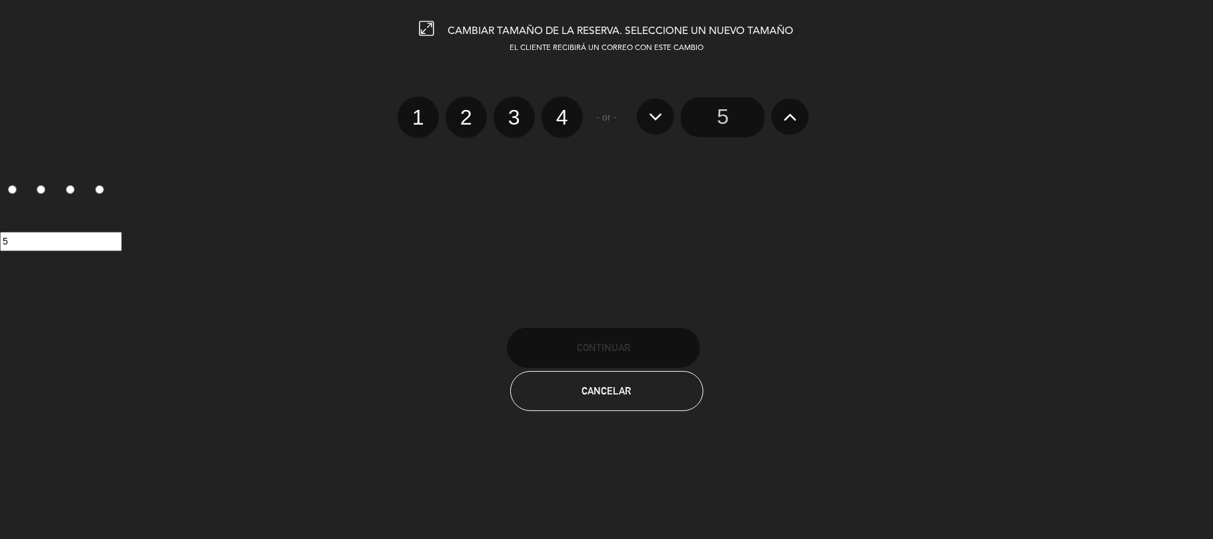
click at [790, 107] on icon at bounding box center [791, 116] width 14 height 21
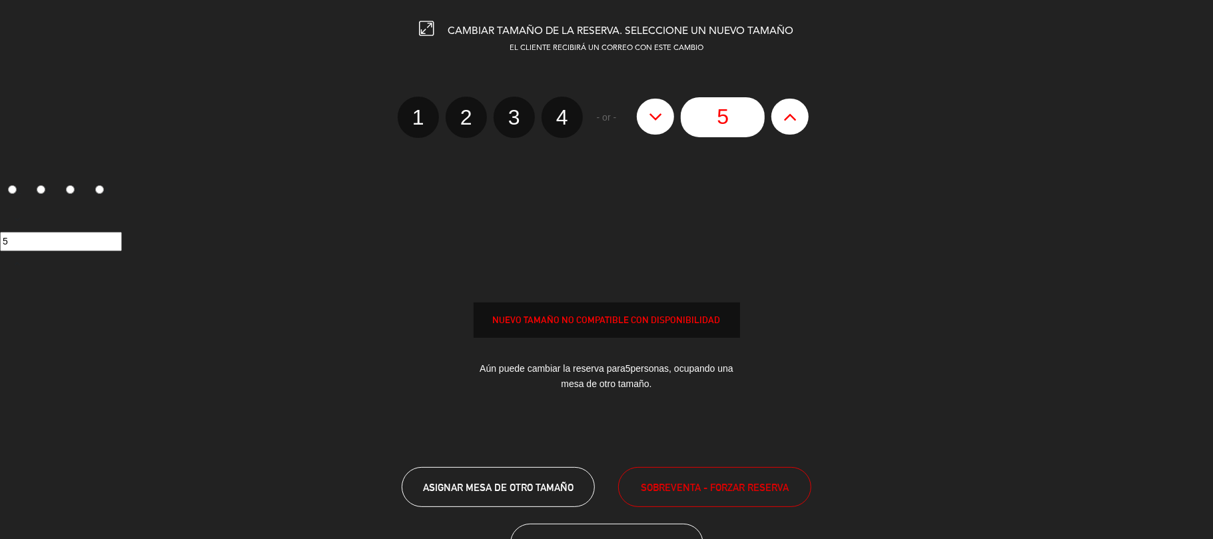
click at [788, 113] on icon at bounding box center [791, 116] width 14 height 21
type input "6"
click at [656, 485] on span "SOBREVENTA - FORZAR RESERVA" at bounding box center [715, 487] width 148 height 15
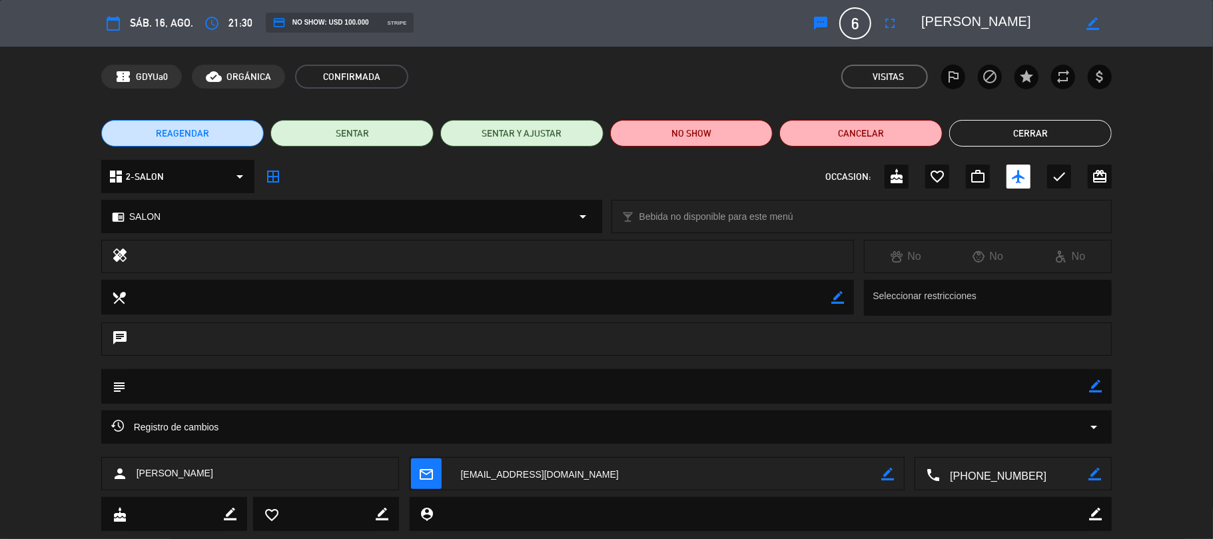
click at [1041, 117] on div "REAGENDAR SENTAR SENTAR Y AJUSTAR NO SHOW Cancelar Cerrar" at bounding box center [606, 133] width 1213 height 53
click at [1045, 135] on button "Cerrar" at bounding box center [1030, 133] width 163 height 27
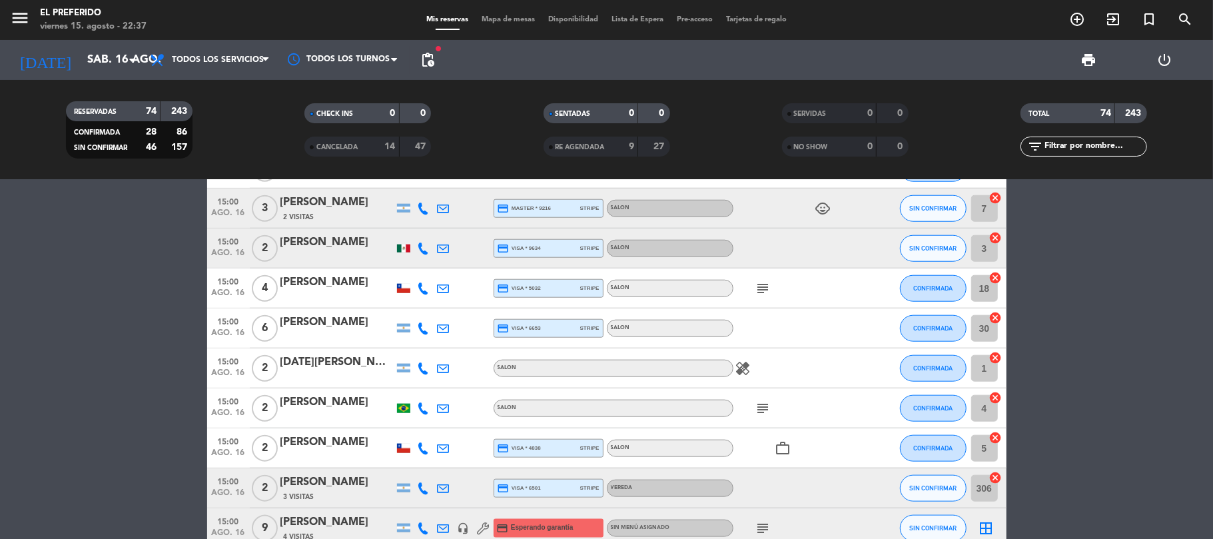
scroll to position [857, 0]
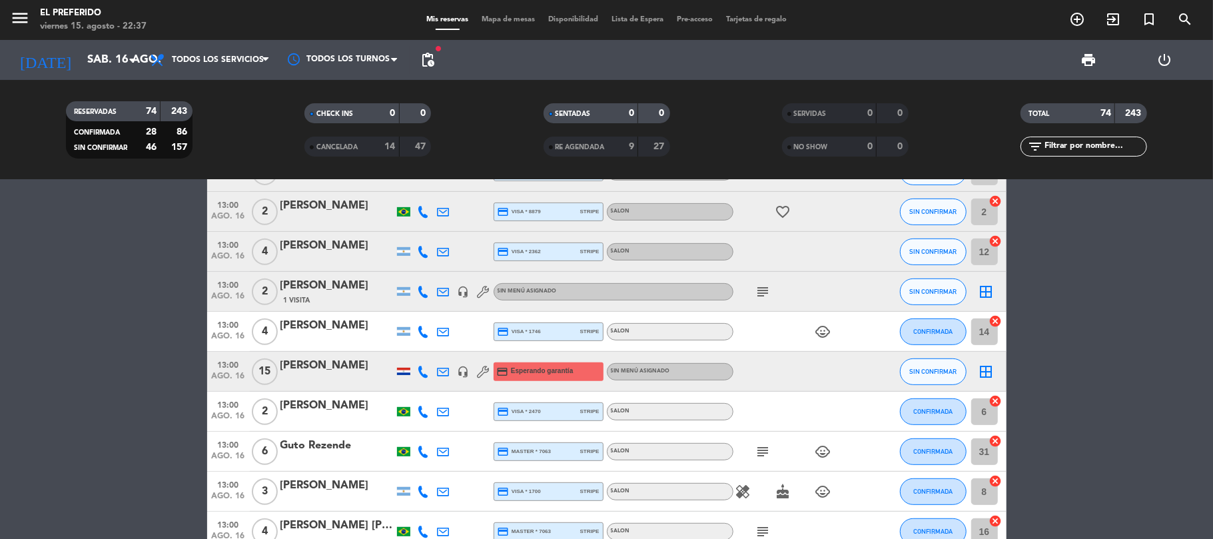
scroll to position [324, 0]
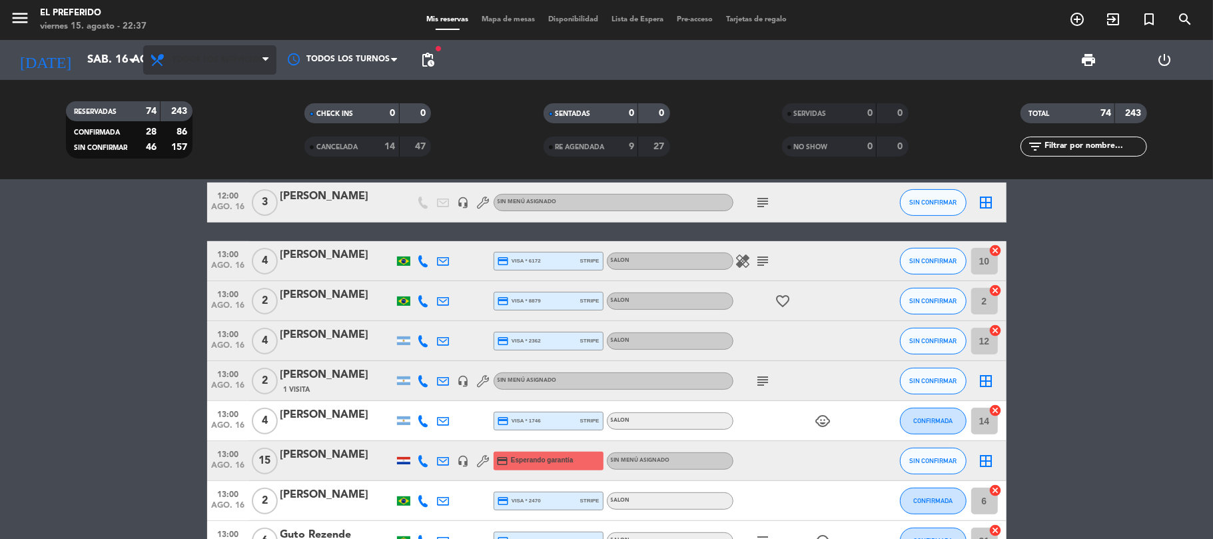
click at [219, 67] on span "Todos los servicios" at bounding box center [209, 59] width 133 height 29
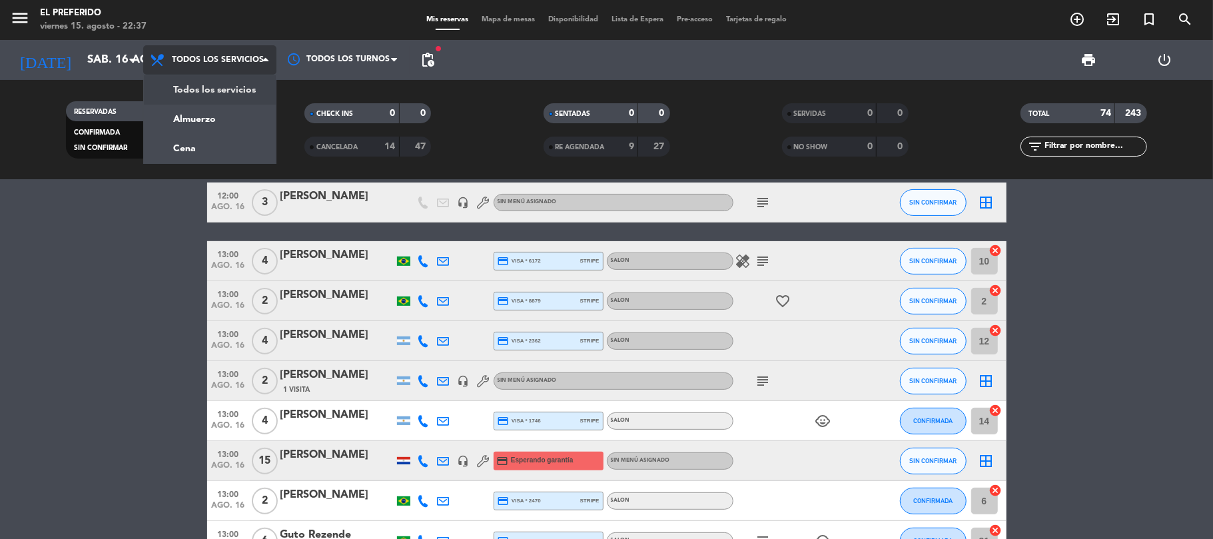
click at [200, 153] on div "menu El Preferido viernes 15. agosto - 22:37 Mis reservas Mapa de mesas Disponi…" at bounding box center [606, 90] width 1213 height 180
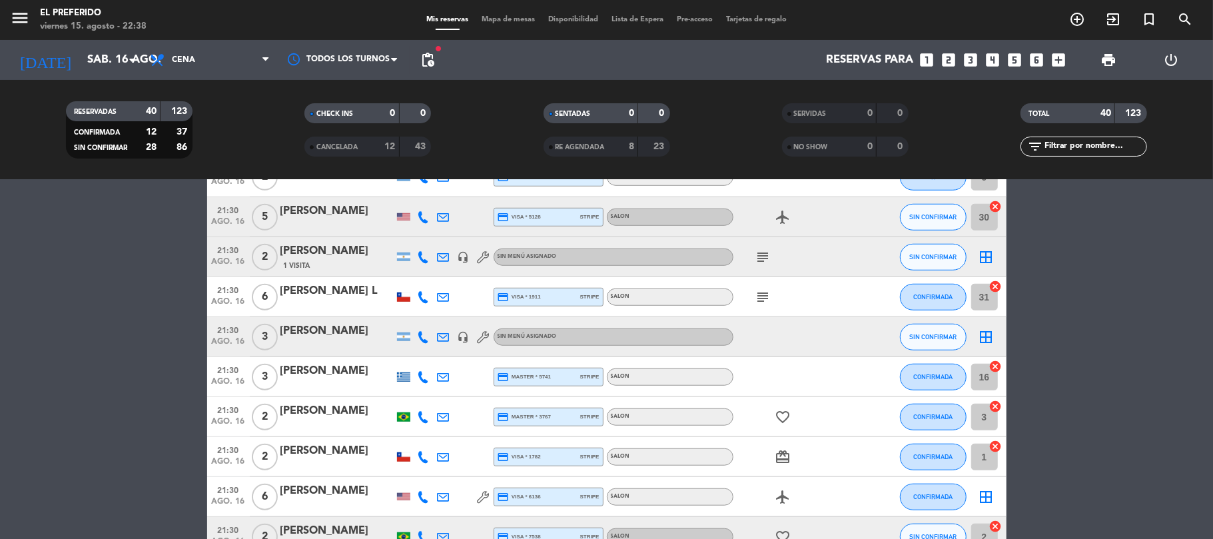
scroll to position [890, 0]
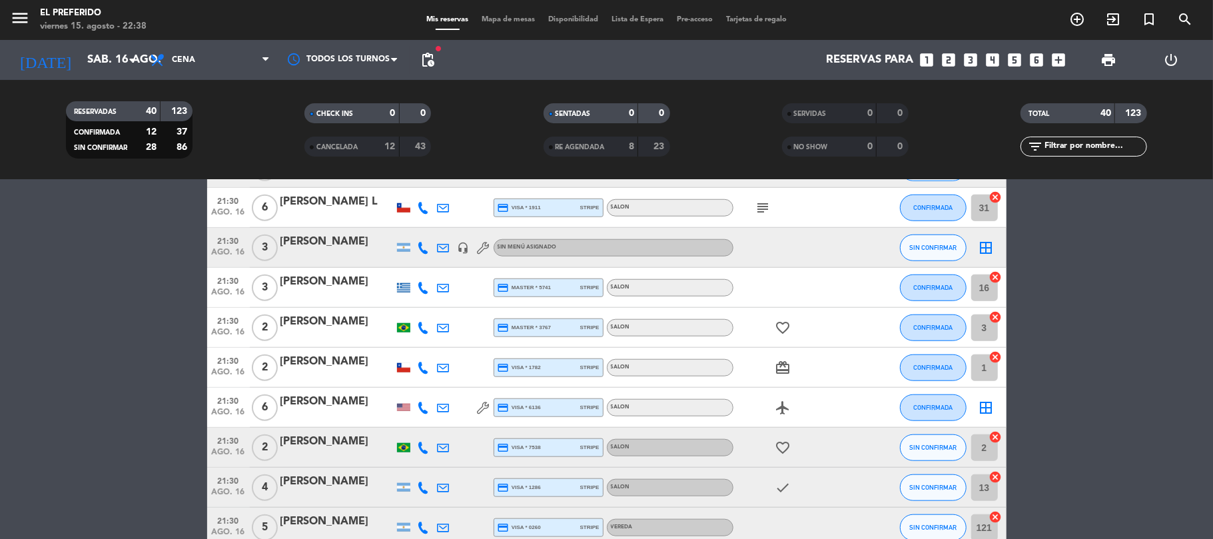
click at [435, 59] on span "pending_actions" at bounding box center [428, 60] width 16 height 16
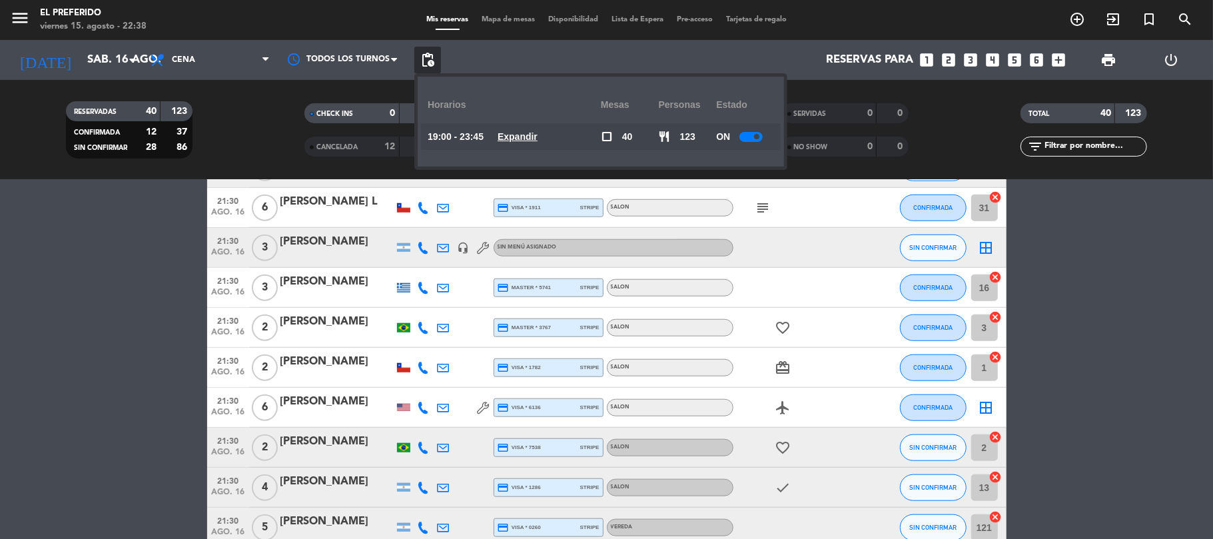
click at [509, 145] on div "19:00 - 23:45 Expandir" at bounding box center [514, 136] width 173 height 27
click at [517, 133] on u "Expandir" at bounding box center [518, 136] width 40 height 11
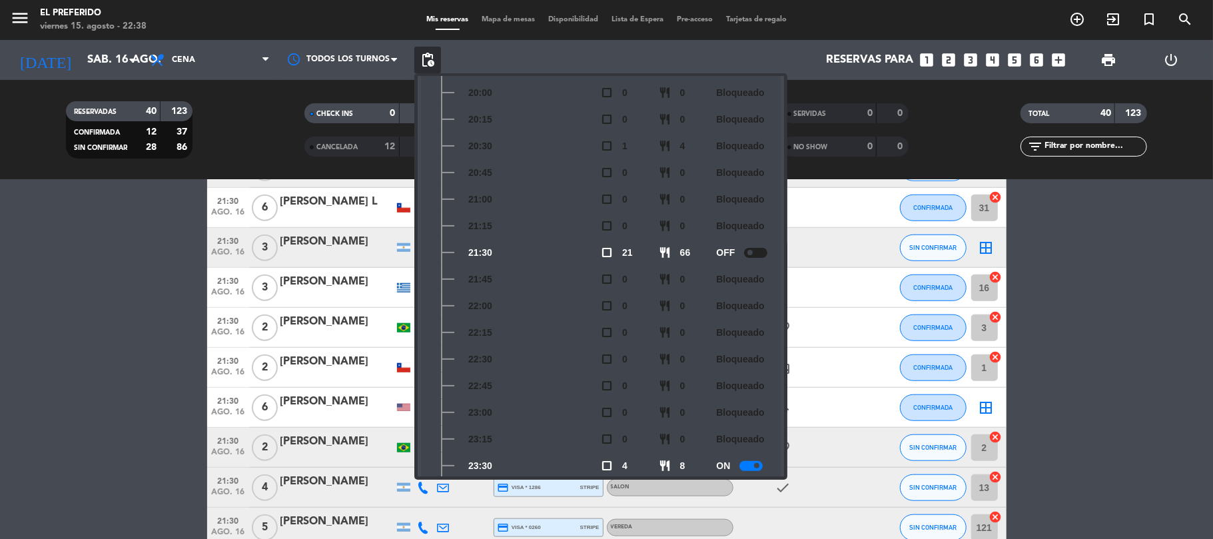
scroll to position [223, 0]
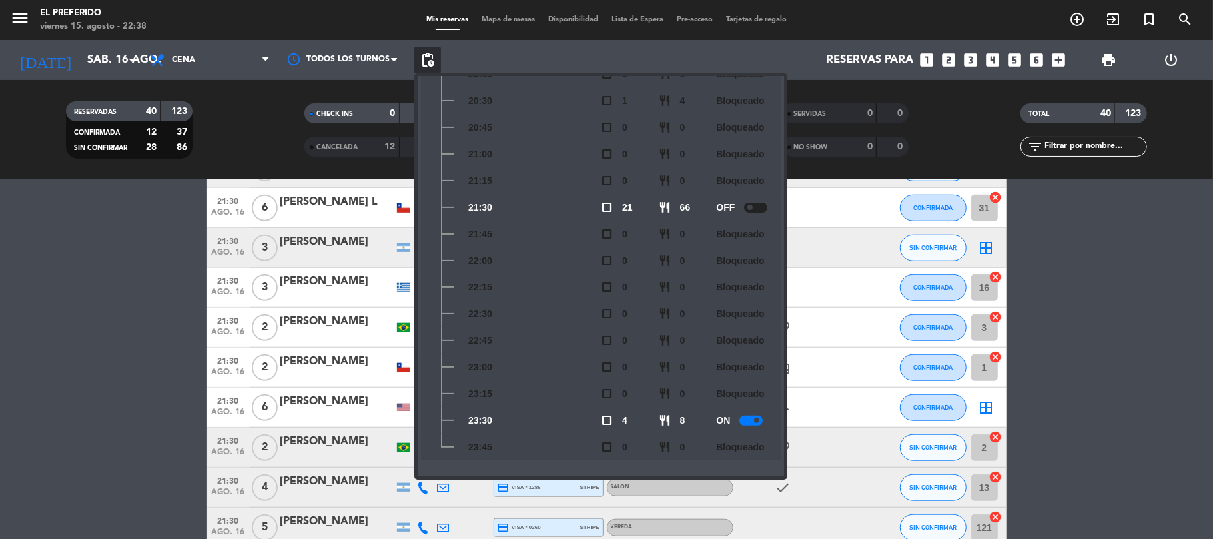
click at [143, 275] on bookings-row "19:00 ago. 16 4 [PERSON_NAME] credit_card master * 9189 stripe SALON SIN CONFIR…" at bounding box center [606, 178] width 1213 height 1655
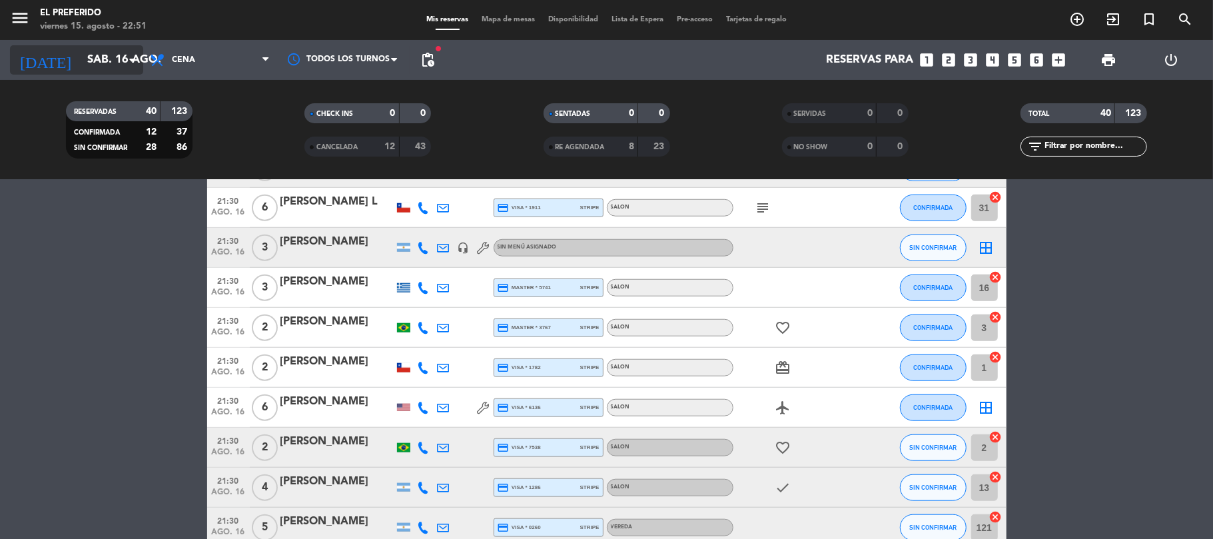
click at [107, 63] on input "sáb. 16 ago." at bounding box center [153, 60] width 144 height 26
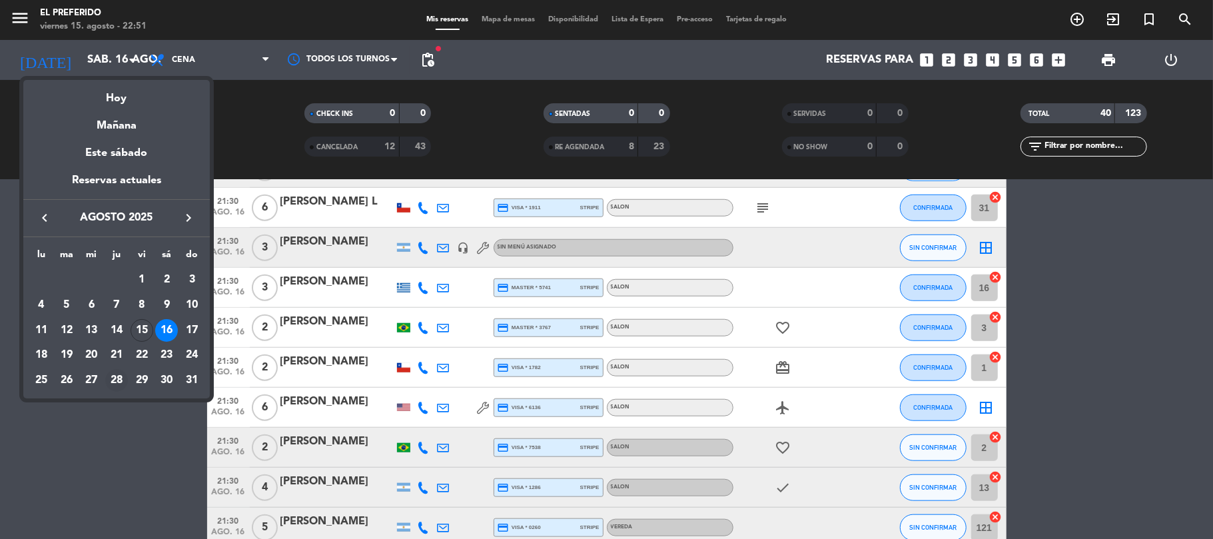
click at [123, 374] on div "28" at bounding box center [116, 380] width 23 height 23
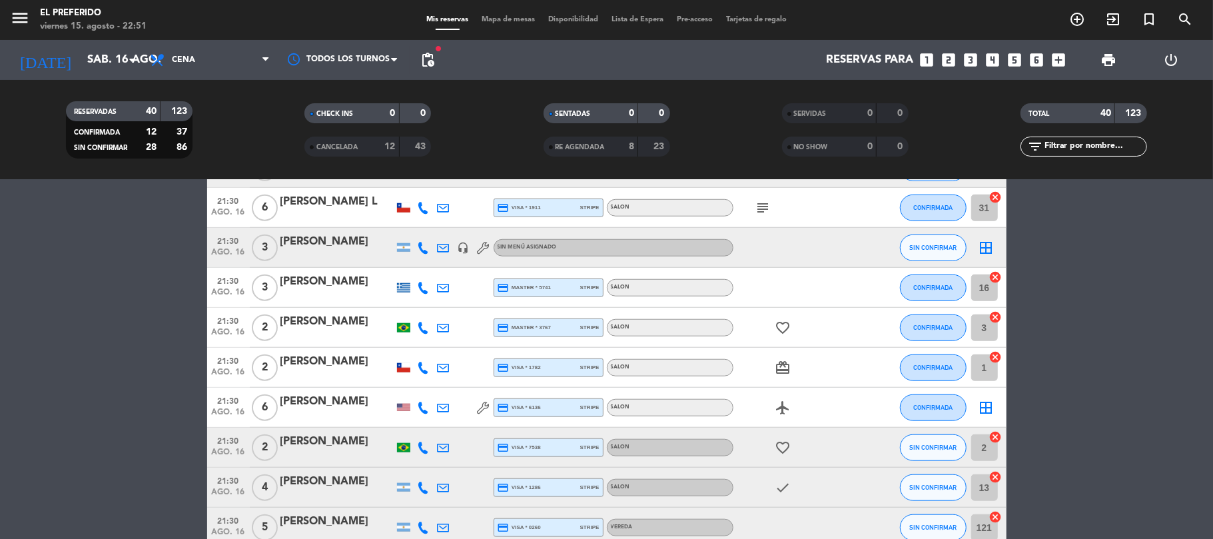
type input "jue. 28 ago."
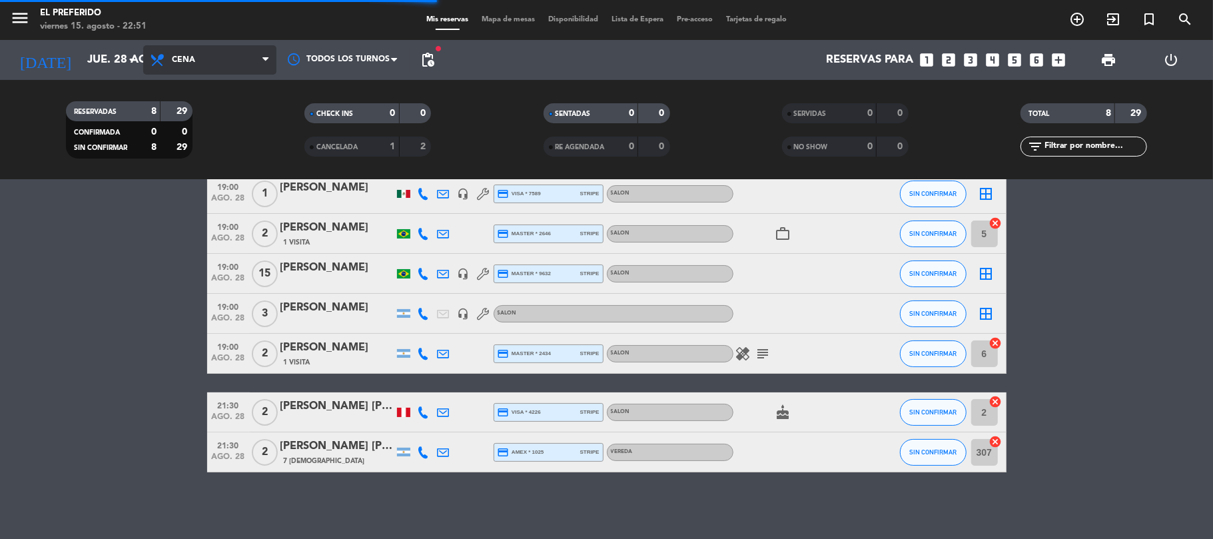
scroll to position [107, 0]
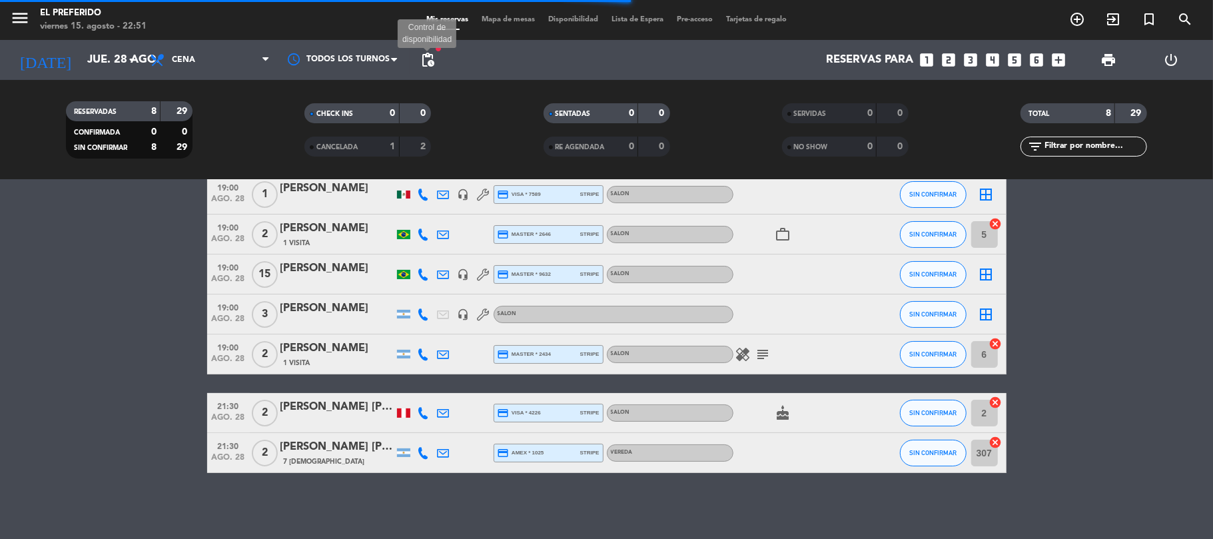
click at [430, 63] on span "pending_actions" at bounding box center [428, 60] width 16 height 16
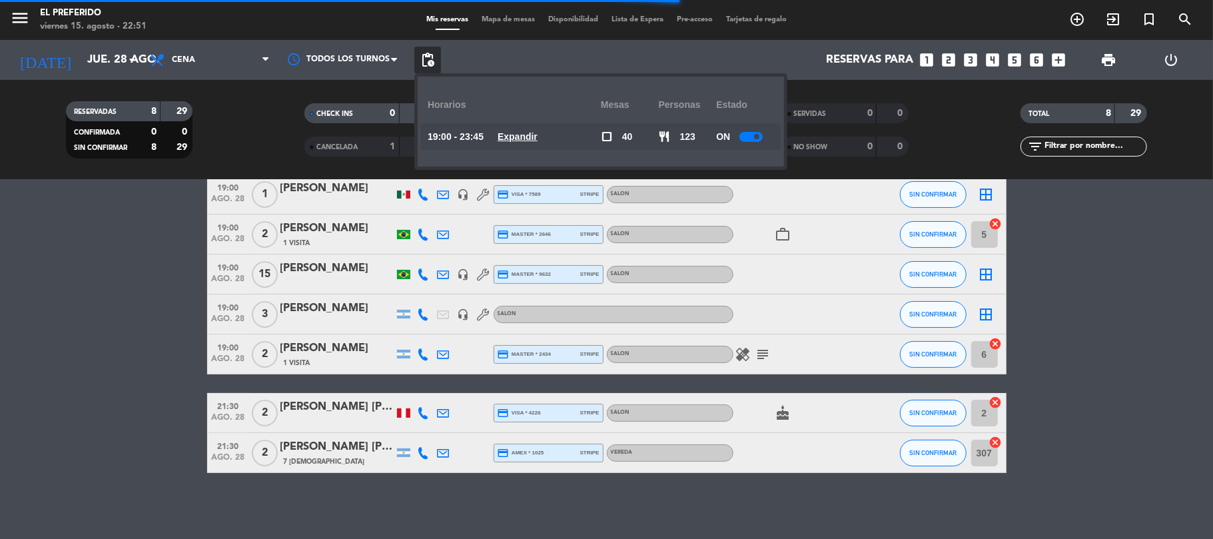
click at [534, 136] on u "Expandir" at bounding box center [518, 136] width 40 height 11
click at [524, 142] on u "Expandir" at bounding box center [518, 136] width 40 height 11
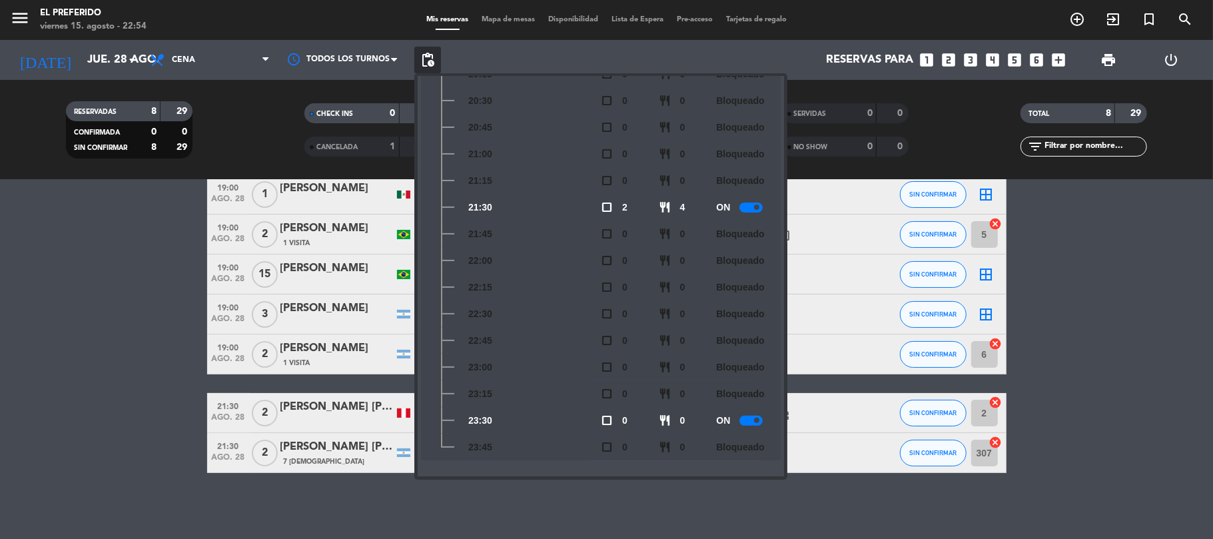
scroll to position [0, 0]
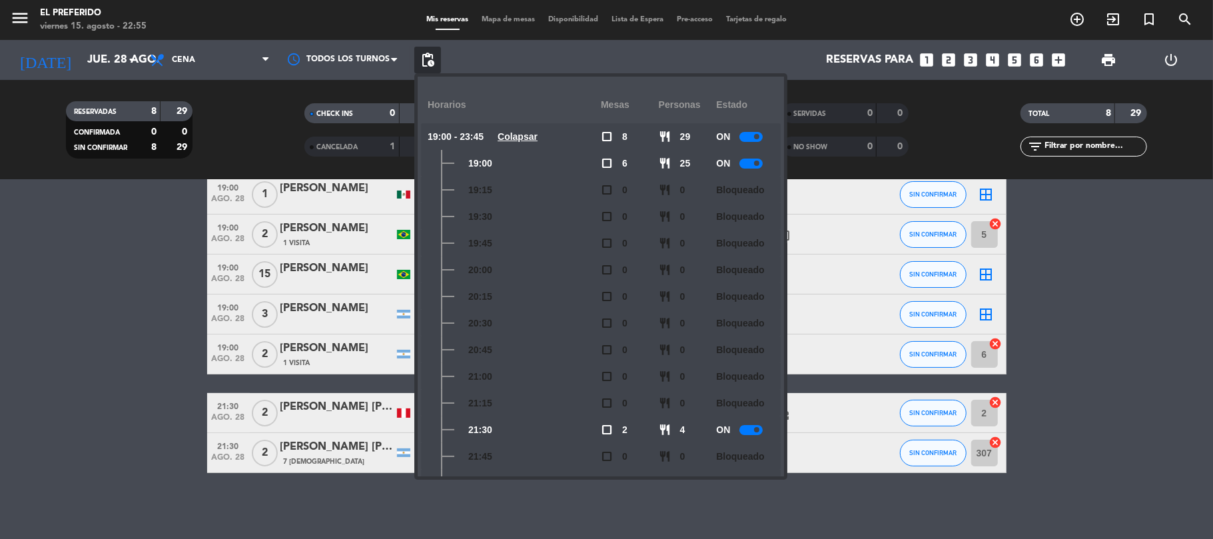
click at [1039, 57] on icon "looks_6" at bounding box center [1037, 59] width 17 height 17
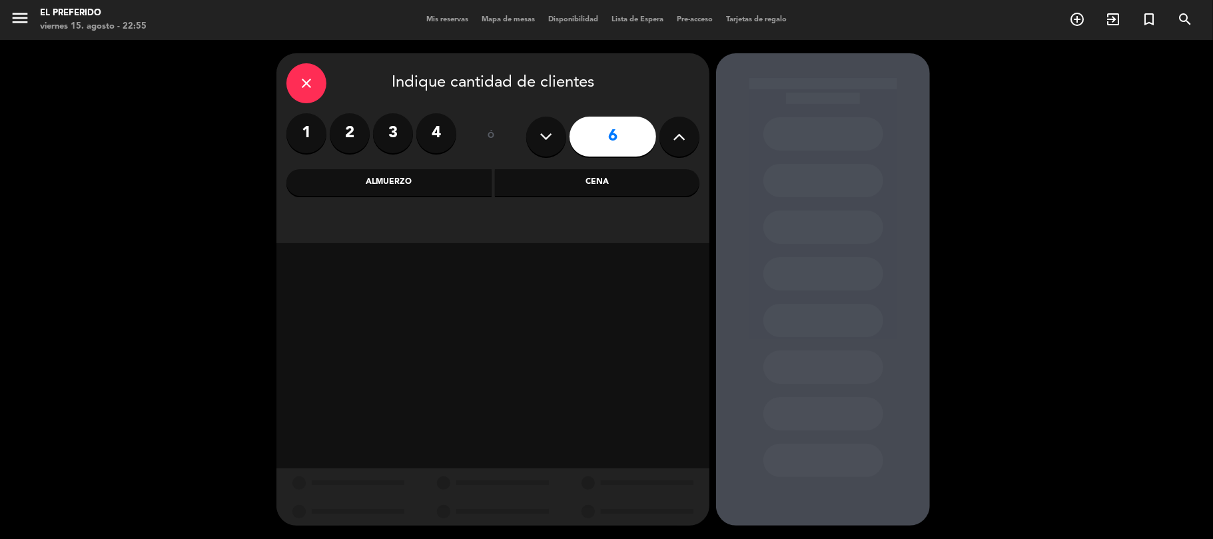
click at [637, 185] on div "Cena" at bounding box center [597, 182] width 205 height 27
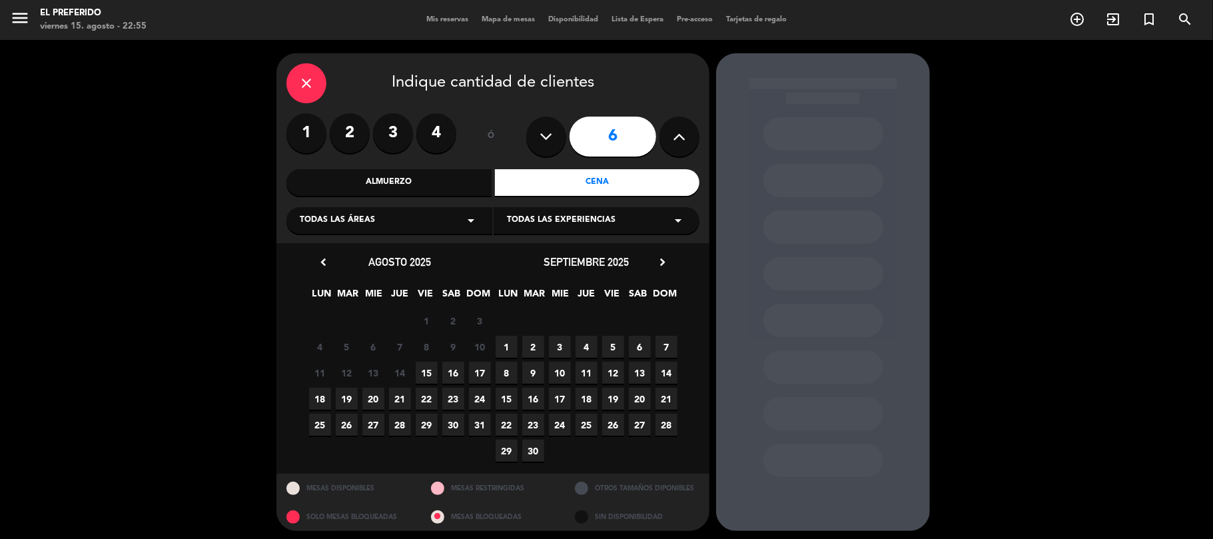
click at [403, 419] on span "28" at bounding box center [400, 425] width 22 height 22
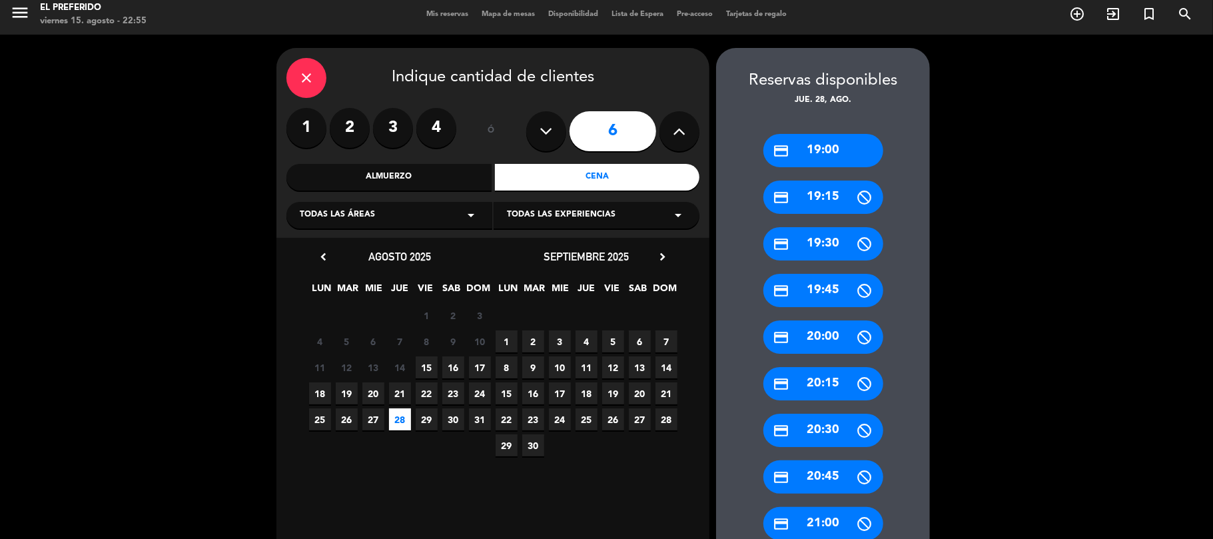
scroll to position [603, 0]
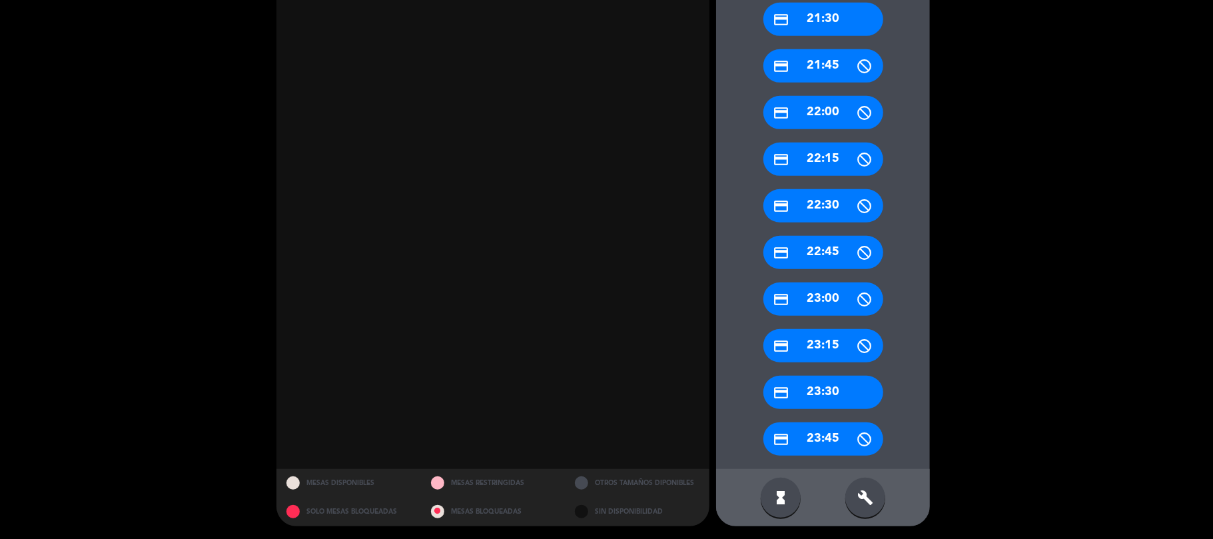
click at [874, 500] on div "build" at bounding box center [866, 498] width 40 height 40
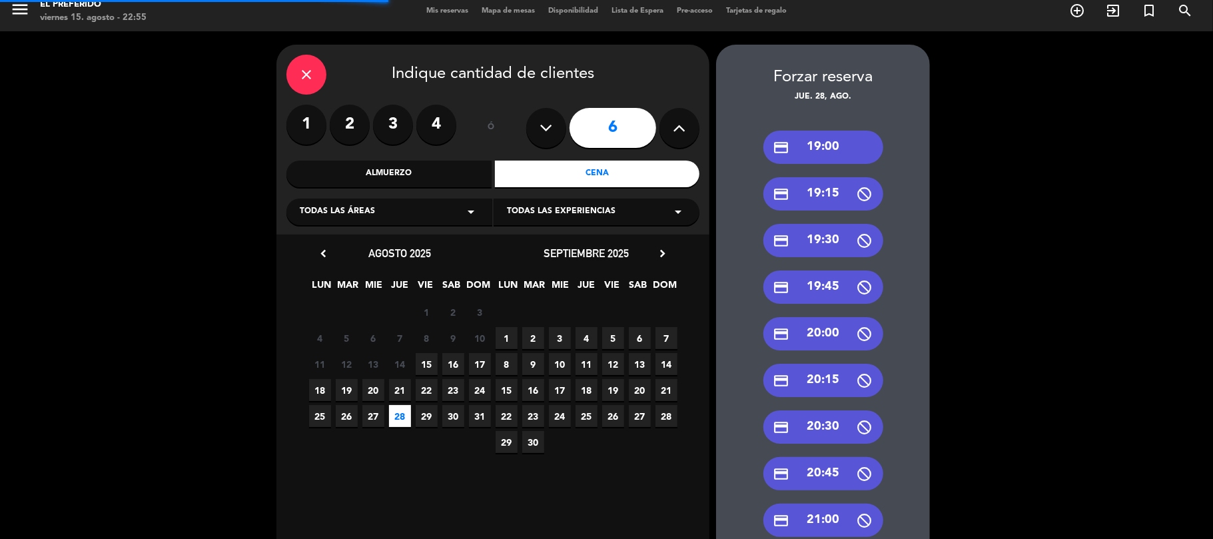
scroll to position [0, 0]
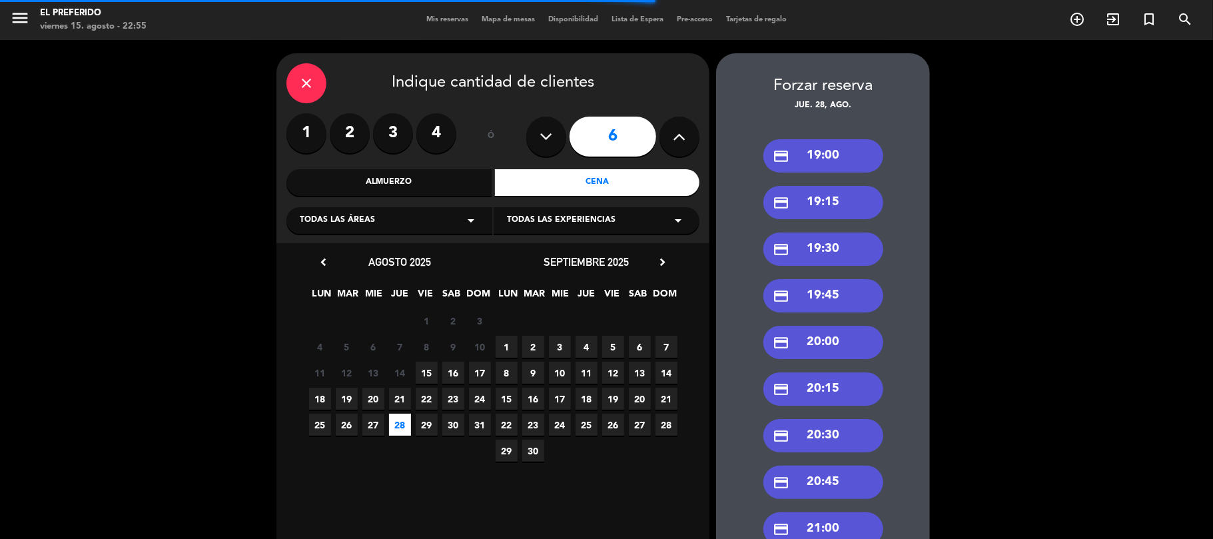
click at [840, 153] on div "credit_card 19:00" at bounding box center [824, 155] width 120 height 33
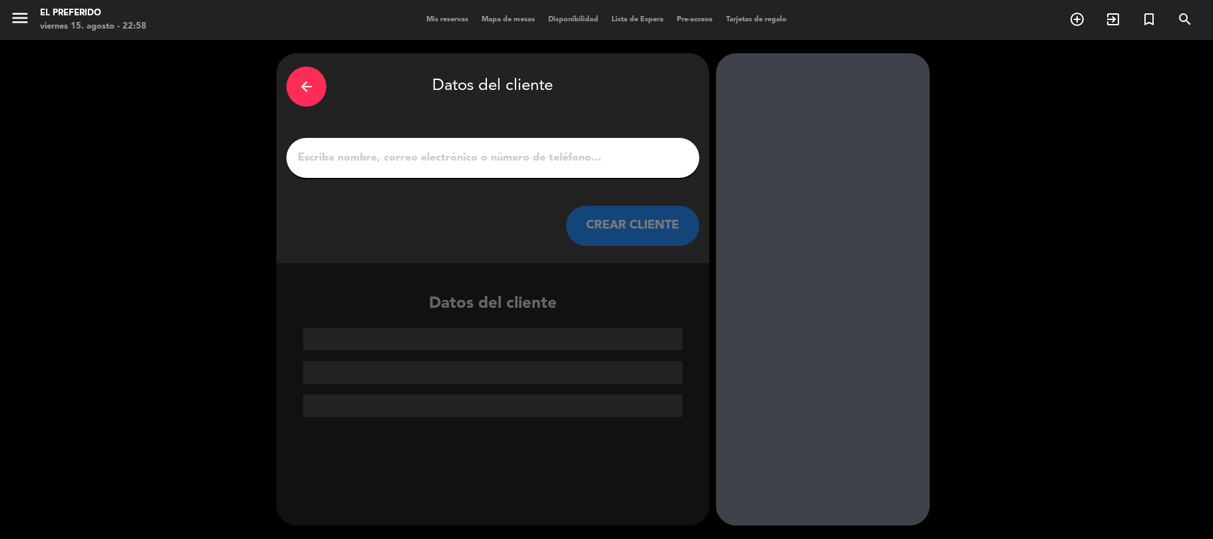
click at [460, 153] on input "1" at bounding box center [492, 158] width 393 height 19
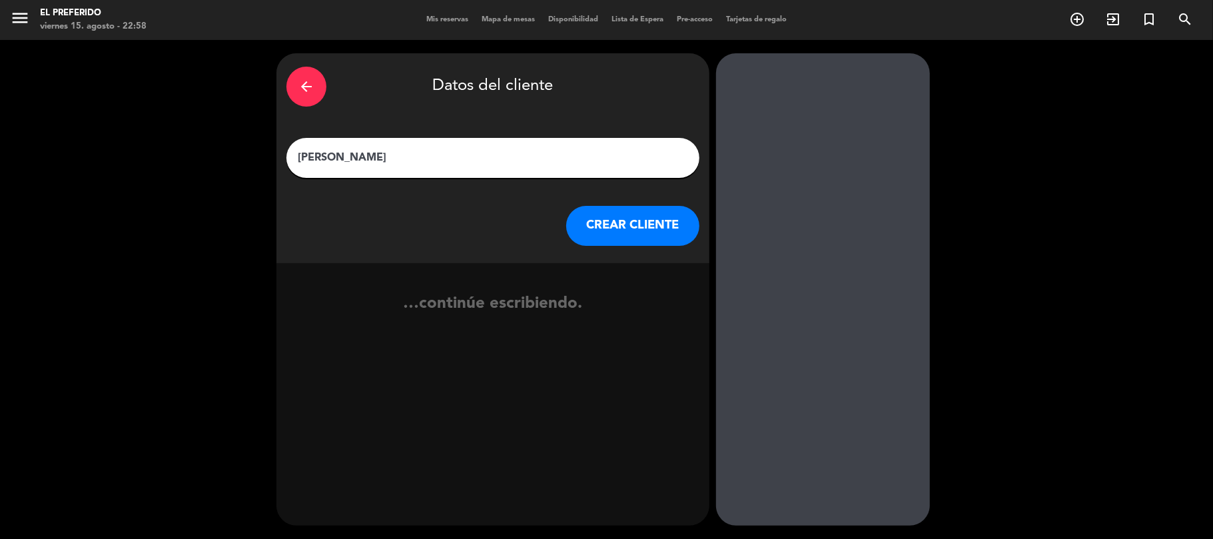
type input "[PERSON_NAME]"
click at [629, 243] on button "CREAR CLIENTE" at bounding box center [632, 226] width 133 height 40
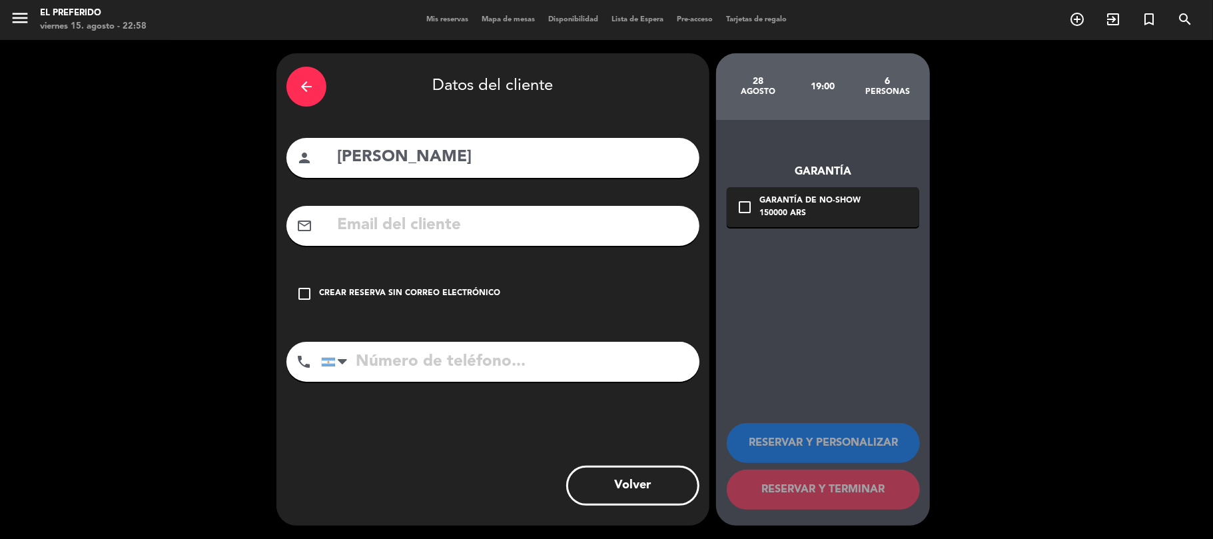
drag, startPoint x: 480, startPoint y: 212, endPoint x: 474, endPoint y: 231, distance: 19.6
click at [480, 214] on input "text" at bounding box center [513, 225] width 354 height 27
paste input "[EMAIL_ADDRESS][DOMAIN_NAME]"
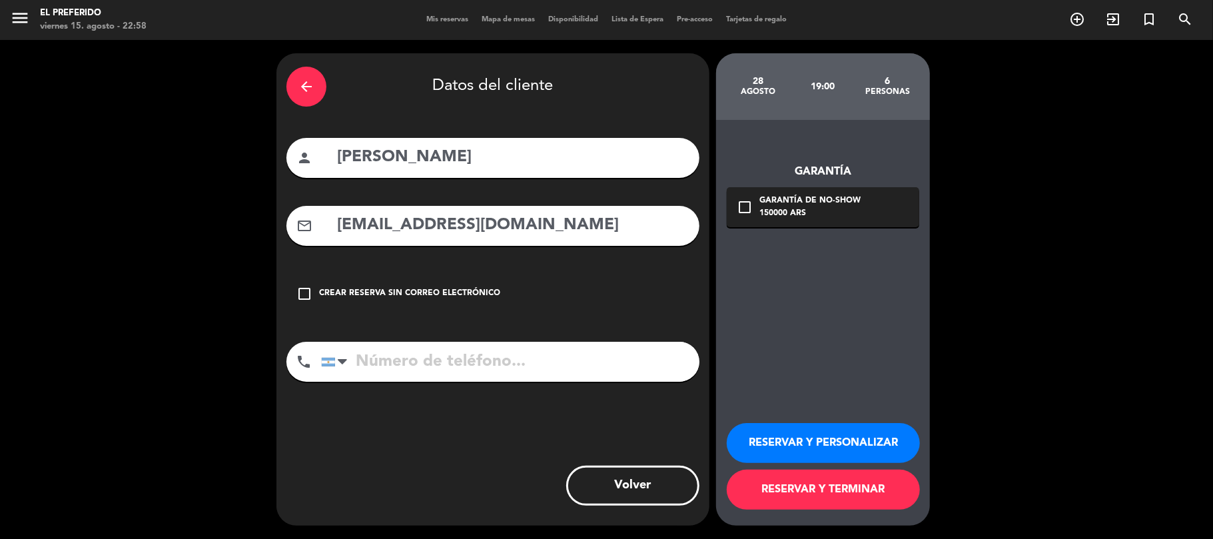
type input "[EMAIL_ADDRESS][DOMAIN_NAME]"
click at [800, 217] on div "150000 ARS" at bounding box center [810, 213] width 101 height 13
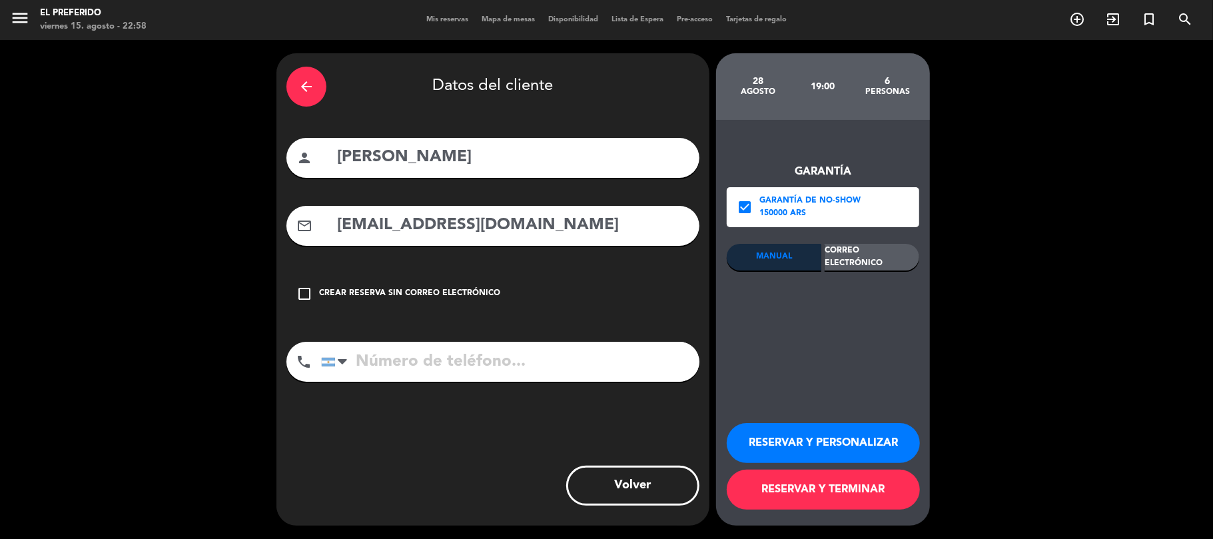
click at [848, 262] on div "Correo Electrónico" at bounding box center [872, 257] width 95 height 27
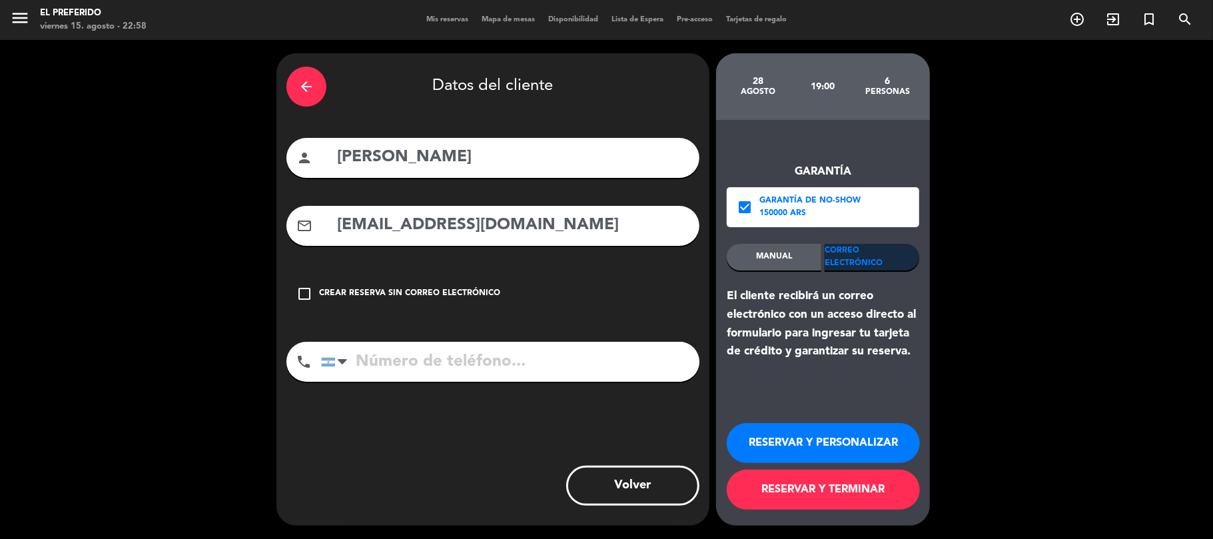
click at [562, 385] on div "phone [GEOGRAPHIC_DATA] +1 [GEOGRAPHIC_DATA] +44 [GEOGRAPHIC_DATA] ([GEOGRAPHIC…" at bounding box center [492, 366] width 413 height 49
click at [550, 366] on input "tel" at bounding box center [510, 362] width 378 height 40
paste input "[PHONE_NUMBER]"
type input "[PHONE_NUMBER]"
click at [854, 270] on div "Correo Electrónico" at bounding box center [872, 257] width 95 height 27
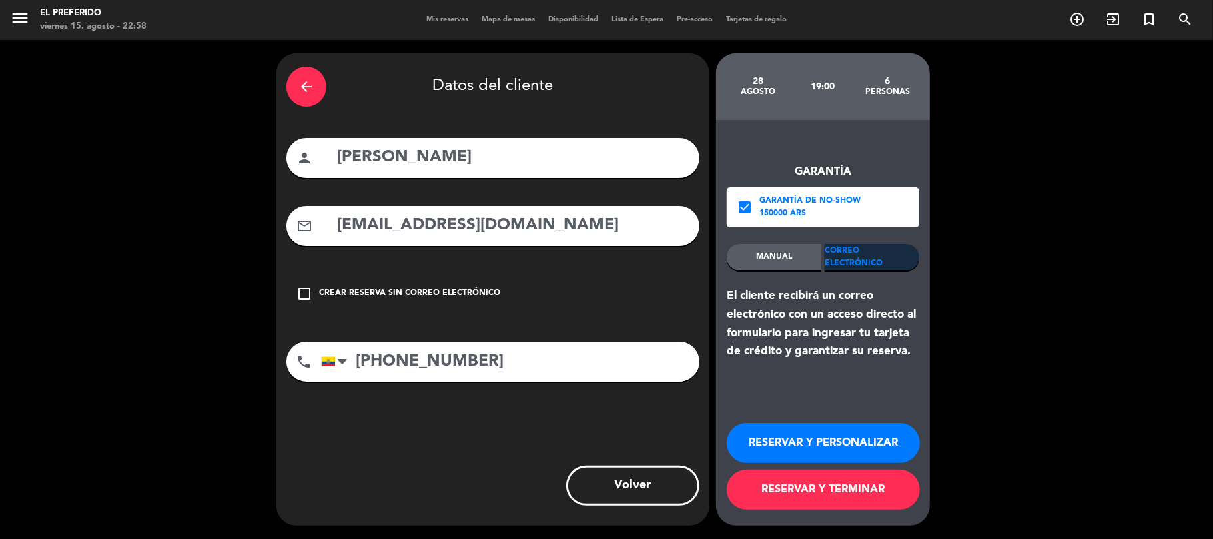
click at [825, 434] on button "RESERVAR Y PERSONALIZAR" at bounding box center [823, 443] width 193 height 40
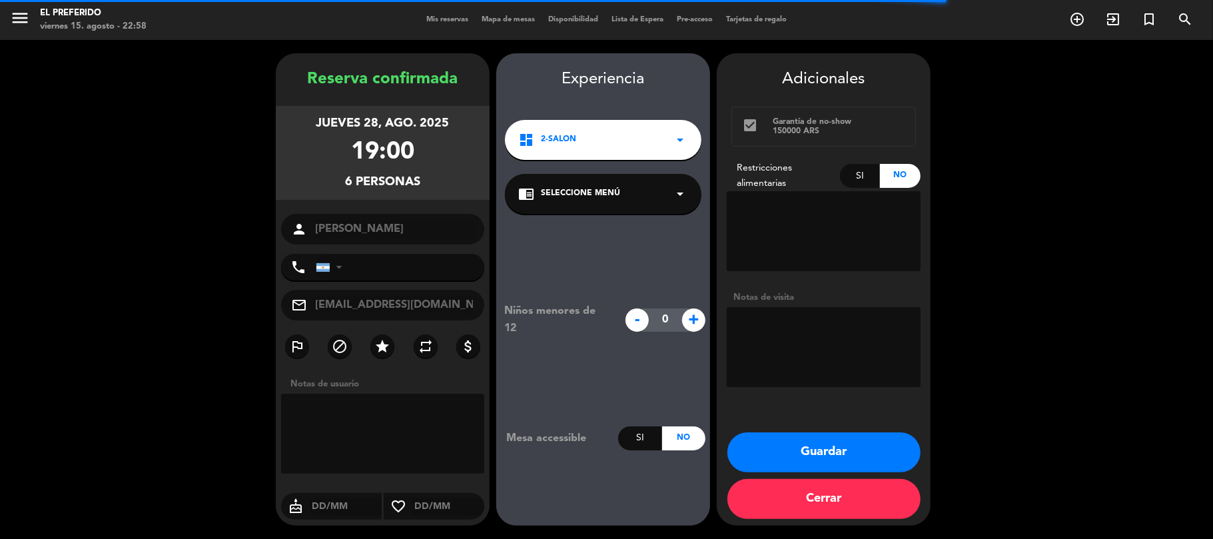
type input "[PHONE_NUMBER]"
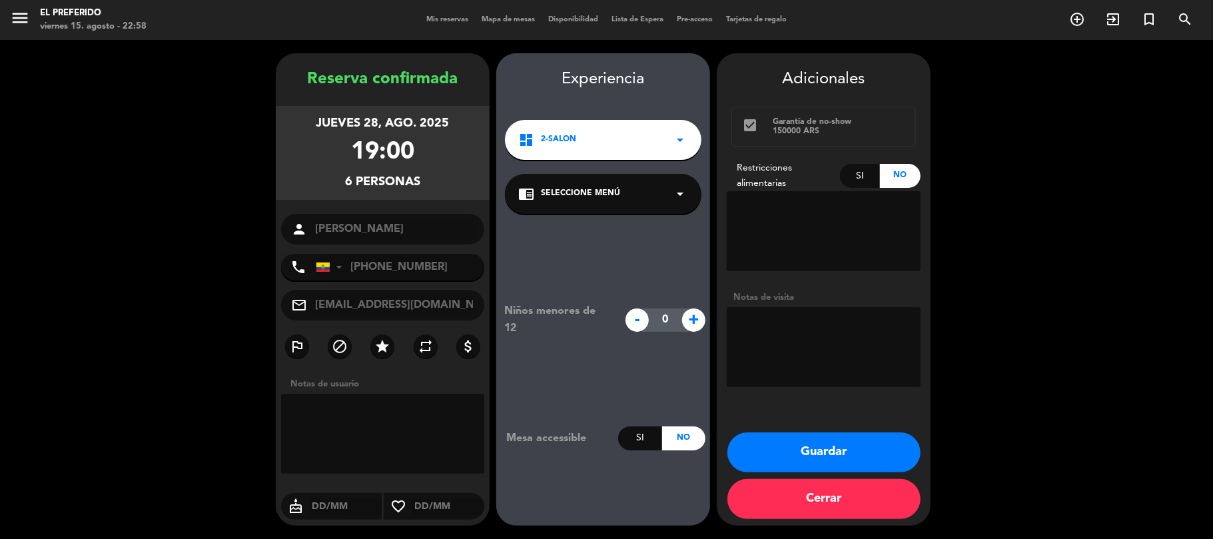
click at [793, 441] on button "Guardar" at bounding box center [824, 452] width 193 height 40
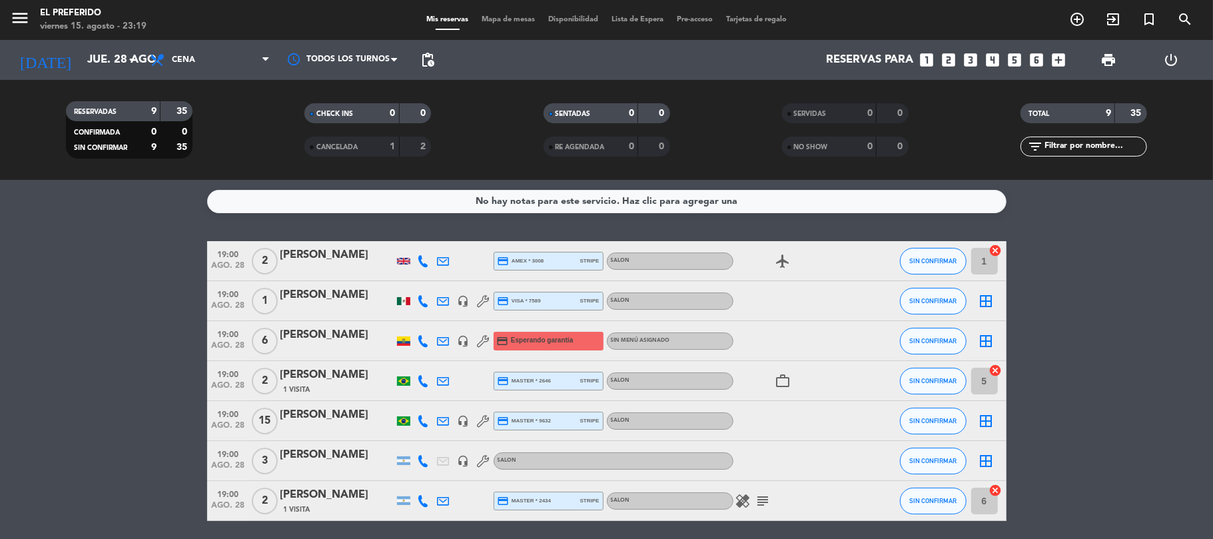
click at [94, 288] on bookings-row "19:00 ago. 28 2 [PERSON_NAME] credit_card amex * 3008 stripe SALON airplanemode…" at bounding box center [606, 430] width 1213 height 378
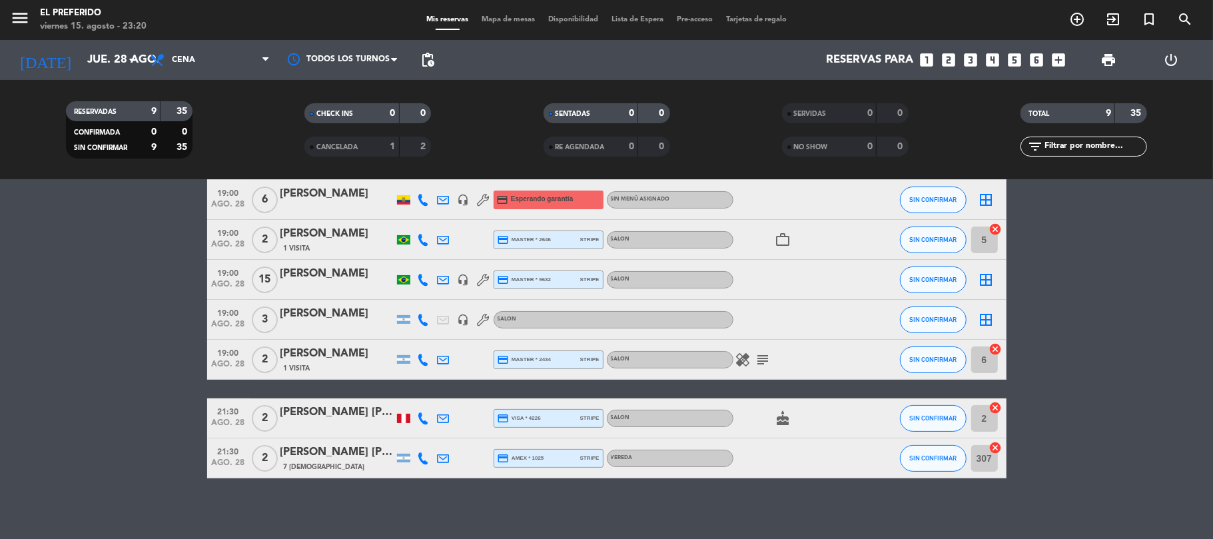
scroll to position [147, 0]
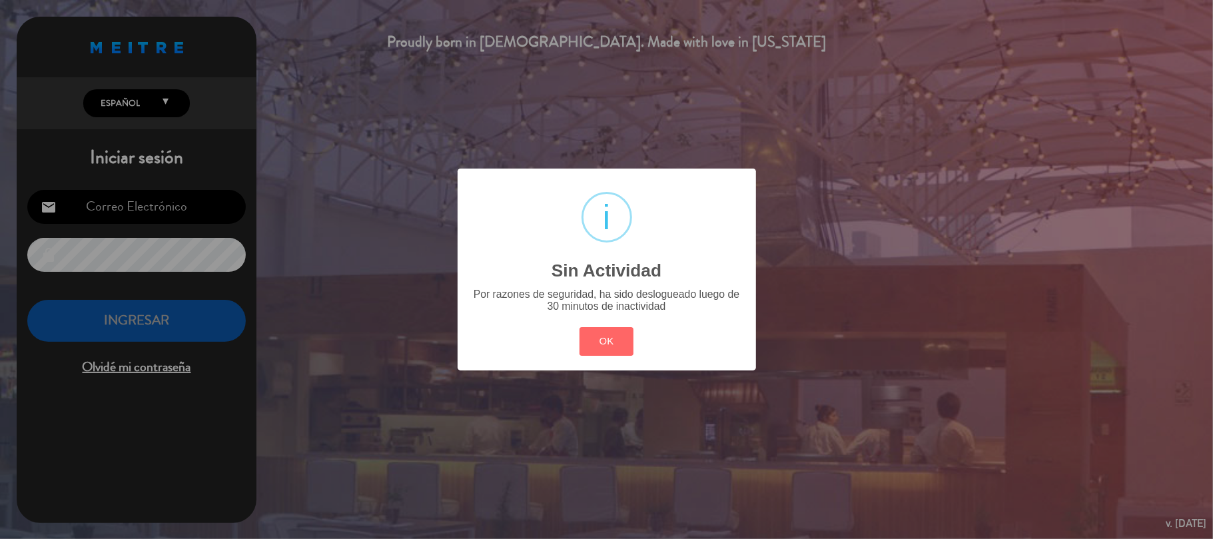
type input "[EMAIL_ADDRESS][DOMAIN_NAME]"
